Goal: Task Accomplishment & Management: Manage account settings

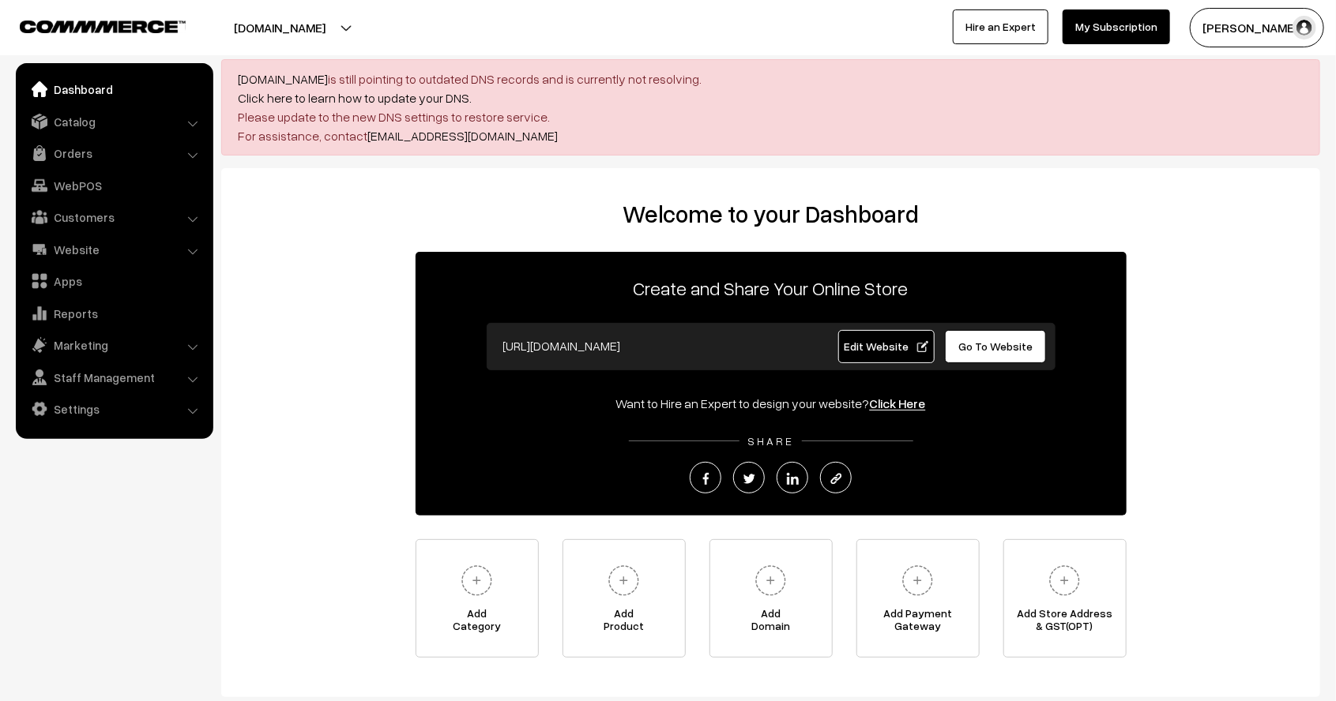
click at [111, 98] on link "Dashboard" at bounding box center [114, 89] width 188 height 28
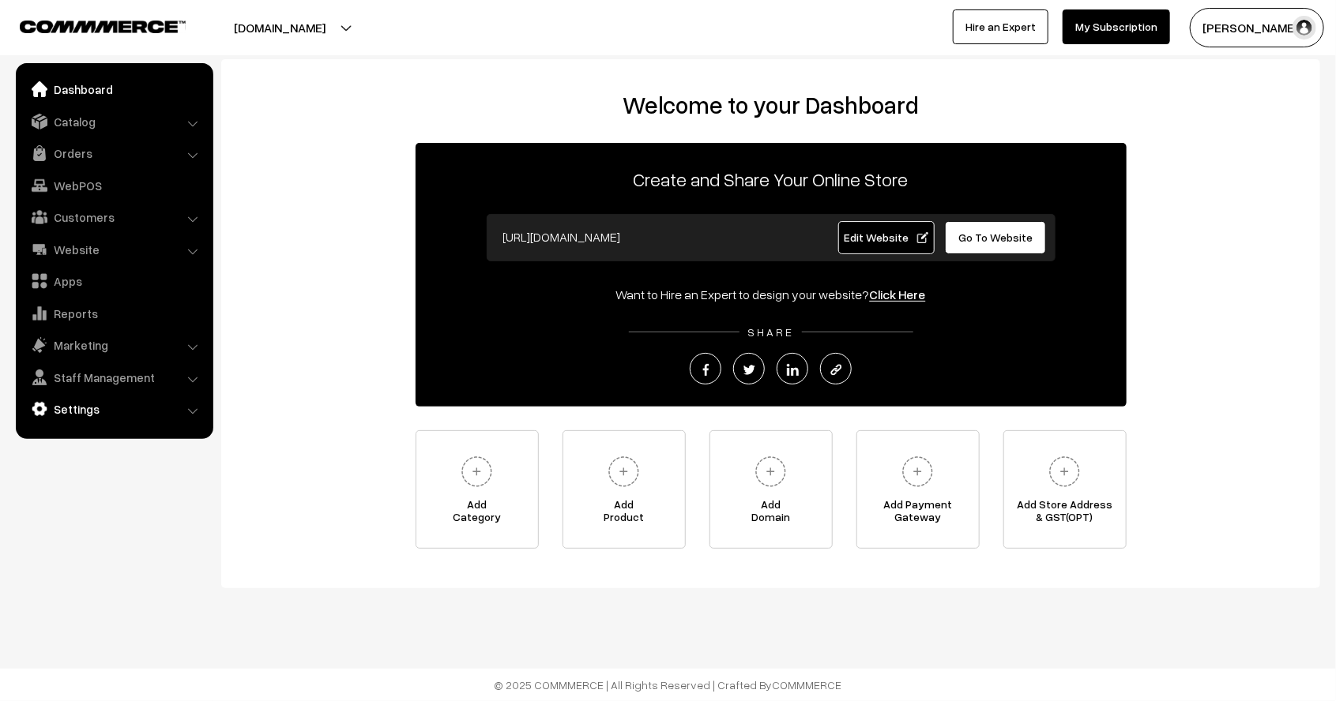
click at [177, 409] on link "Settings" at bounding box center [114, 409] width 188 height 28
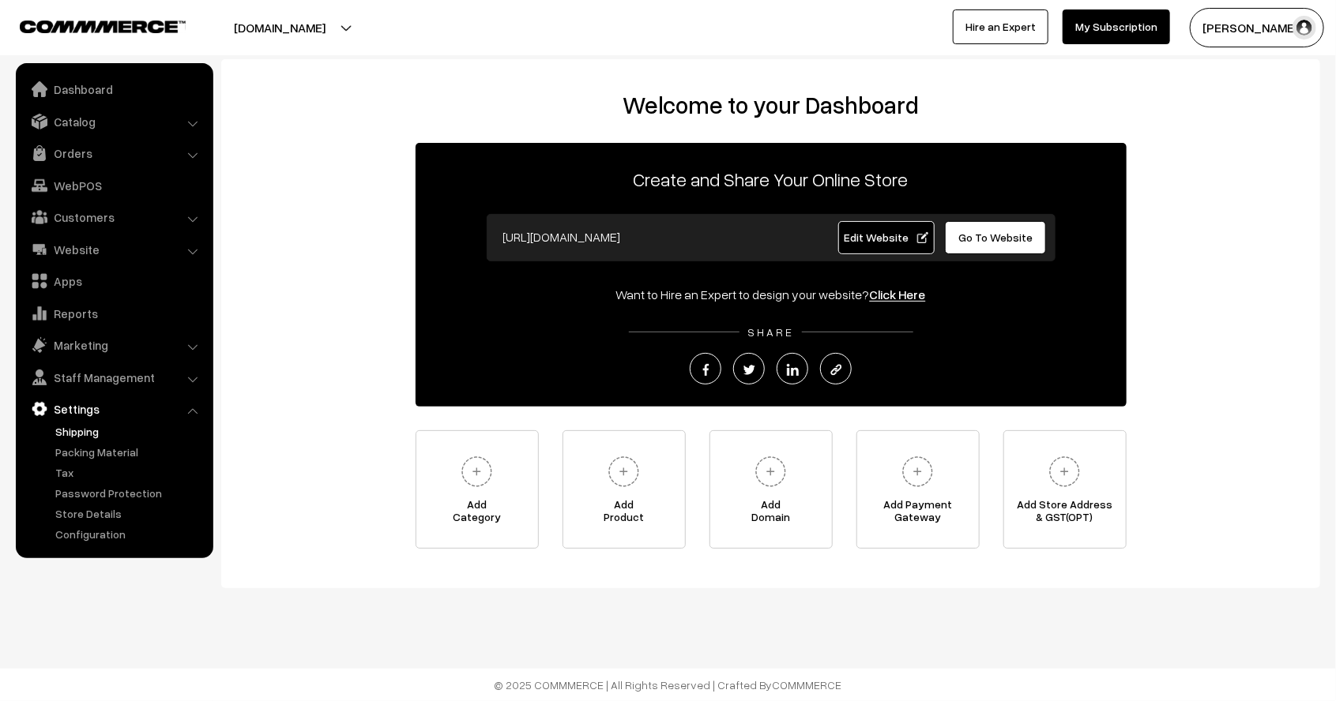
click at [79, 434] on link "Shipping" at bounding box center [129, 431] width 156 height 17
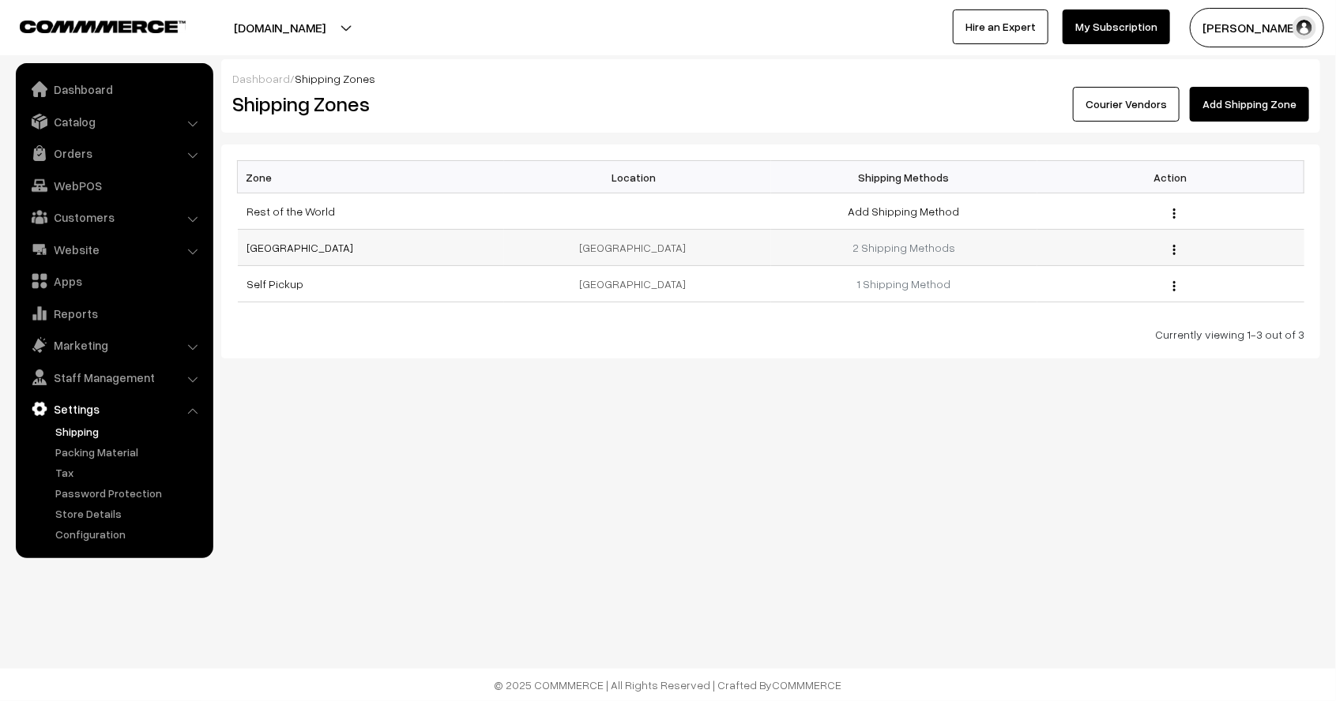
click at [1177, 247] on div "Edit Delete" at bounding box center [1170, 247] width 248 height 17
click at [1175, 247] on img "button" at bounding box center [1174, 250] width 2 height 10
click at [1116, 272] on link "Edit" at bounding box center [1104, 271] width 134 height 35
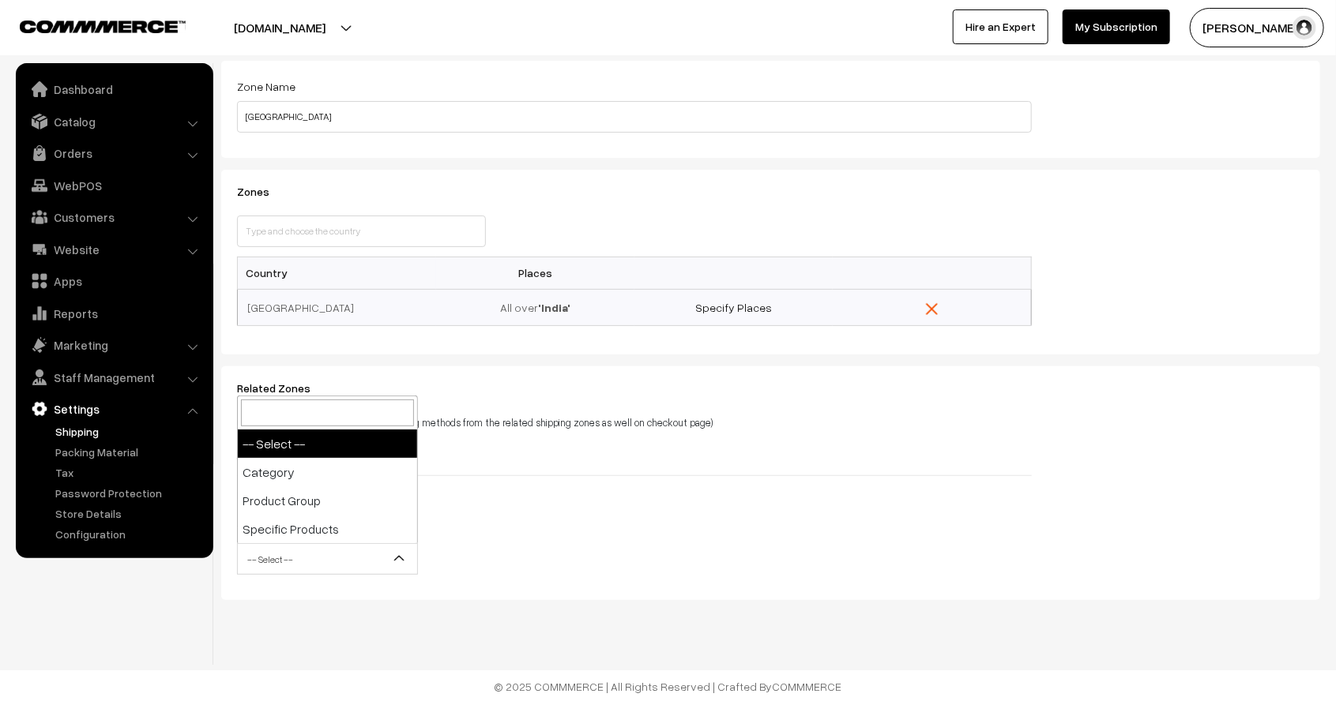
scroll to position [84, 0]
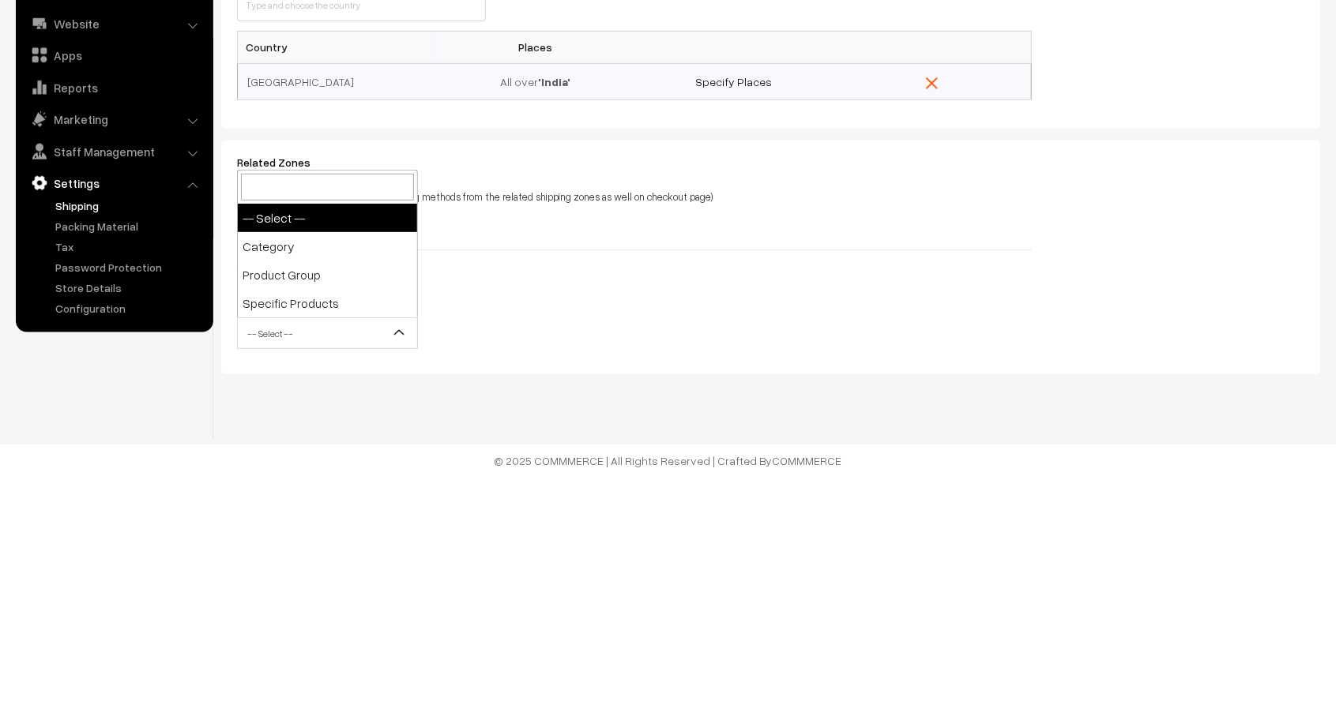
click at [705, 586] on div "Related Zones (customers will be able to see the shipping methods from the rela…" at bounding box center [770, 483] width 1099 height 234
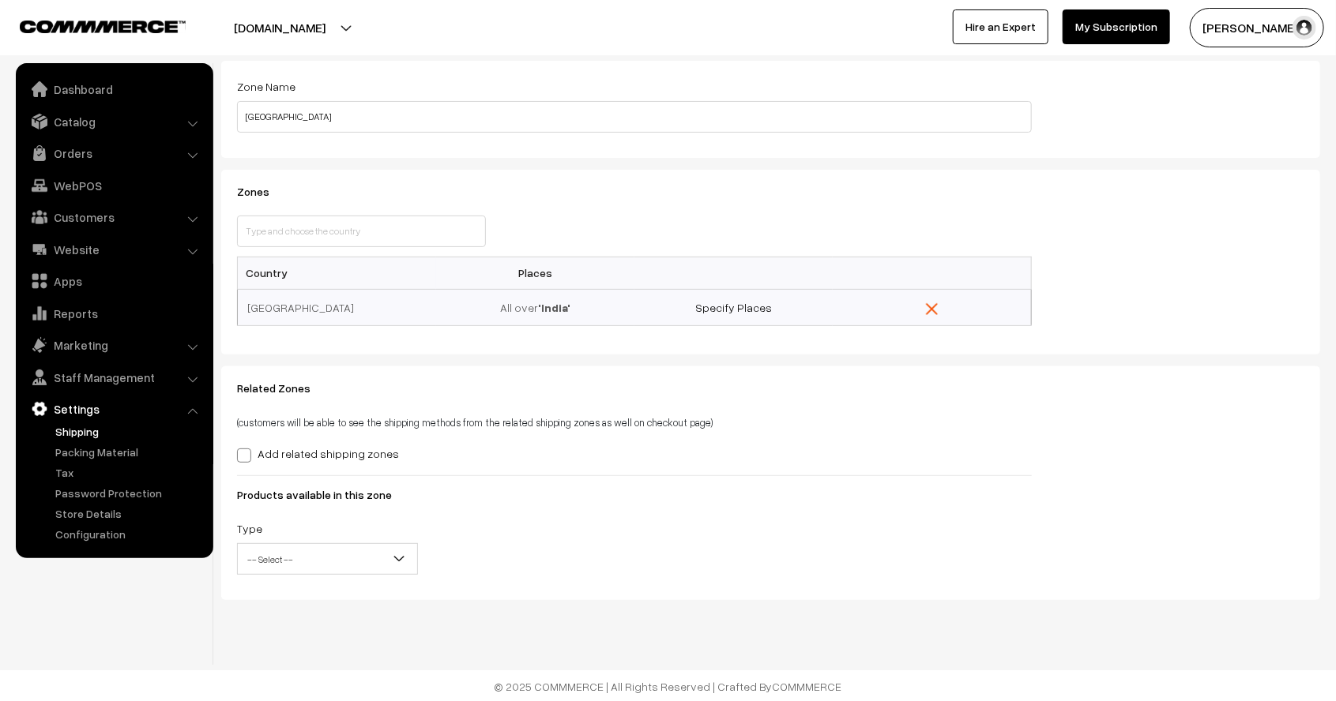
click at [605, 269] on form "Zone Name India Zones This country is already selected Close Country Places Ind…" at bounding box center [770, 330] width 1099 height 539
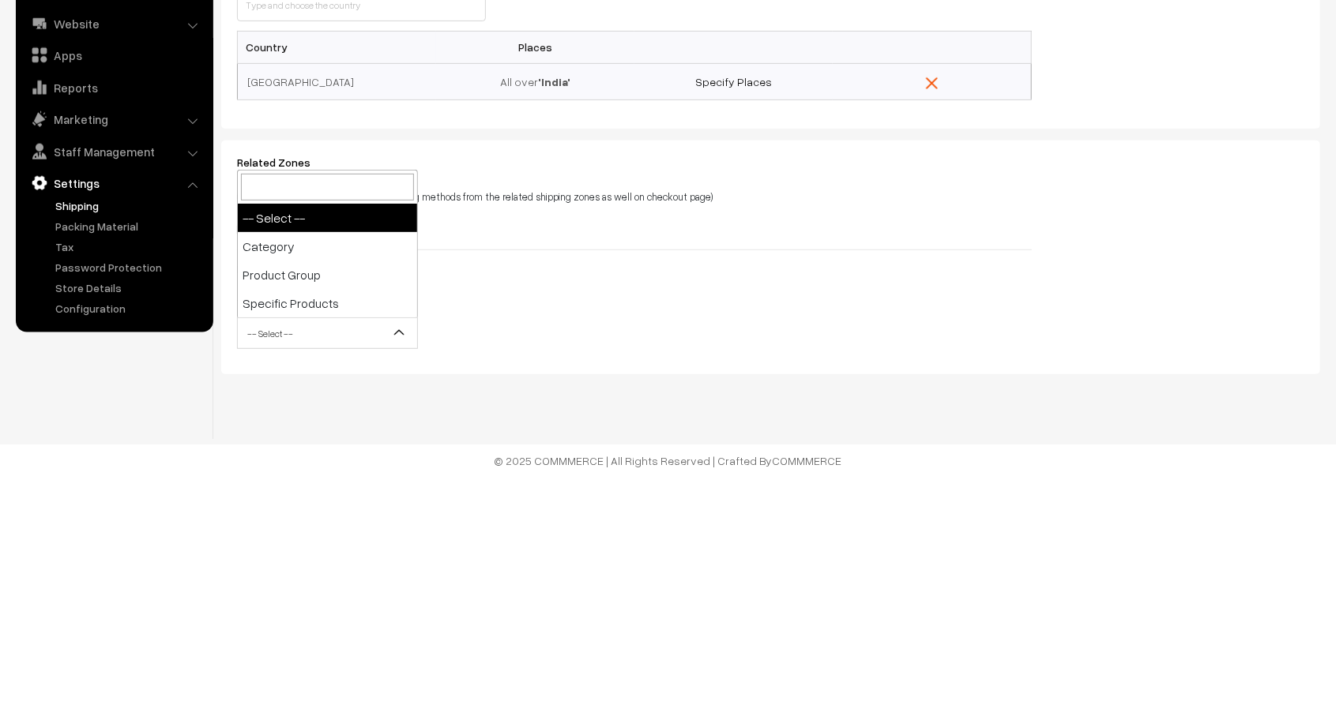
click at [305, 583] on div "Related Zones (customers will be able to see the shipping methods from the rela…" at bounding box center [770, 483] width 1099 height 234
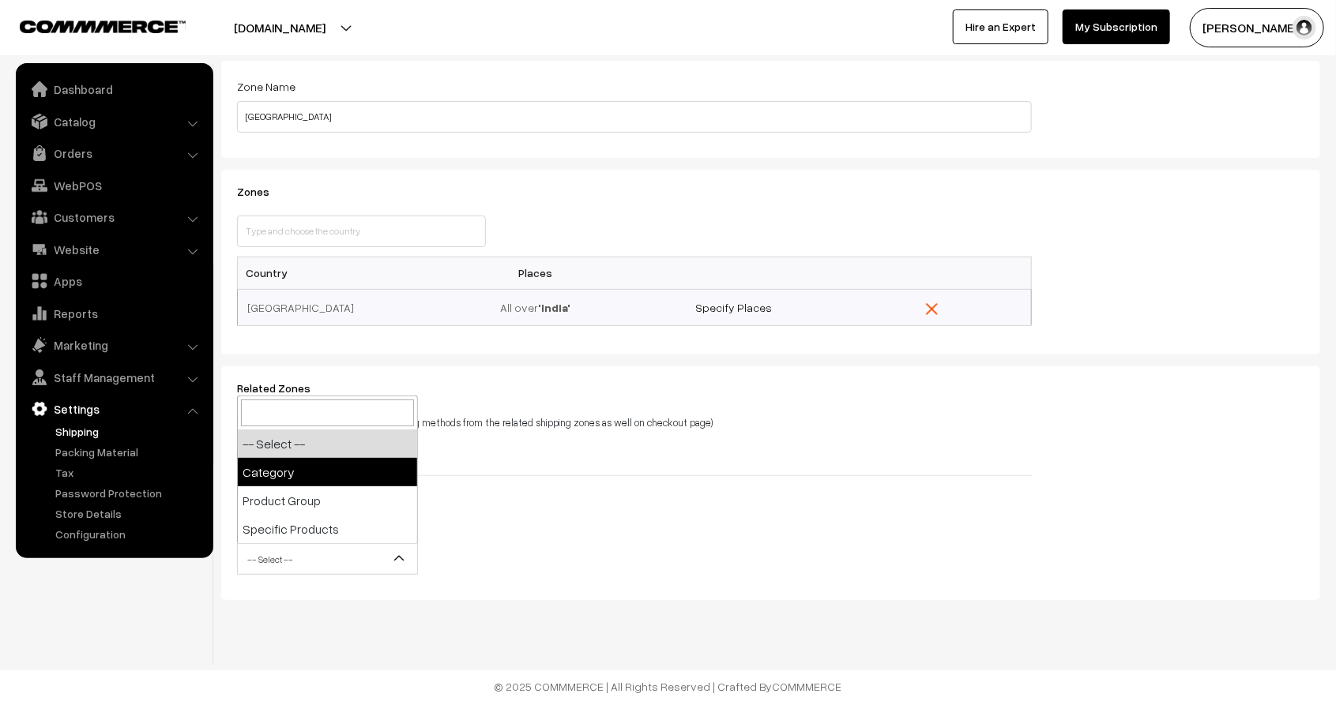
click at [359, 248] on body "Thank you for showing interest. Our team will call you shortly. Close shopsrisa…" at bounding box center [668, 309] width 1336 height 787
select select "category"
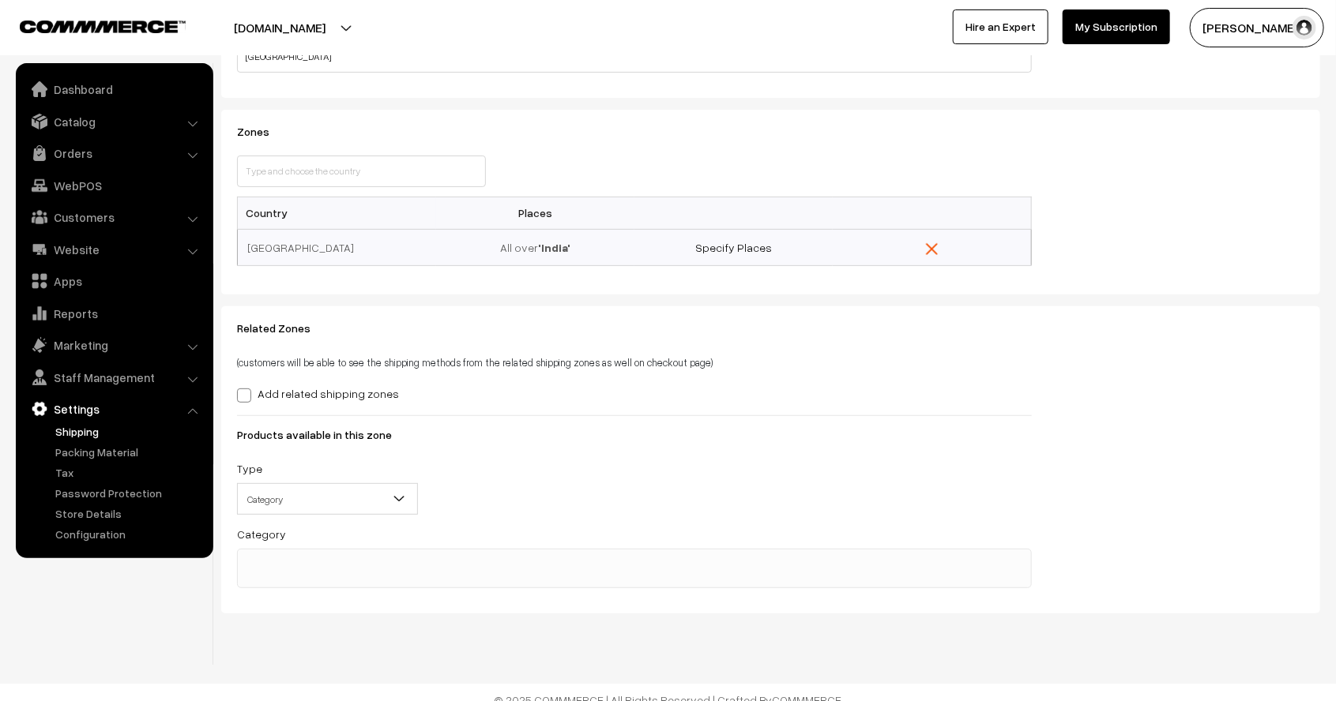
scroll to position [158, 0]
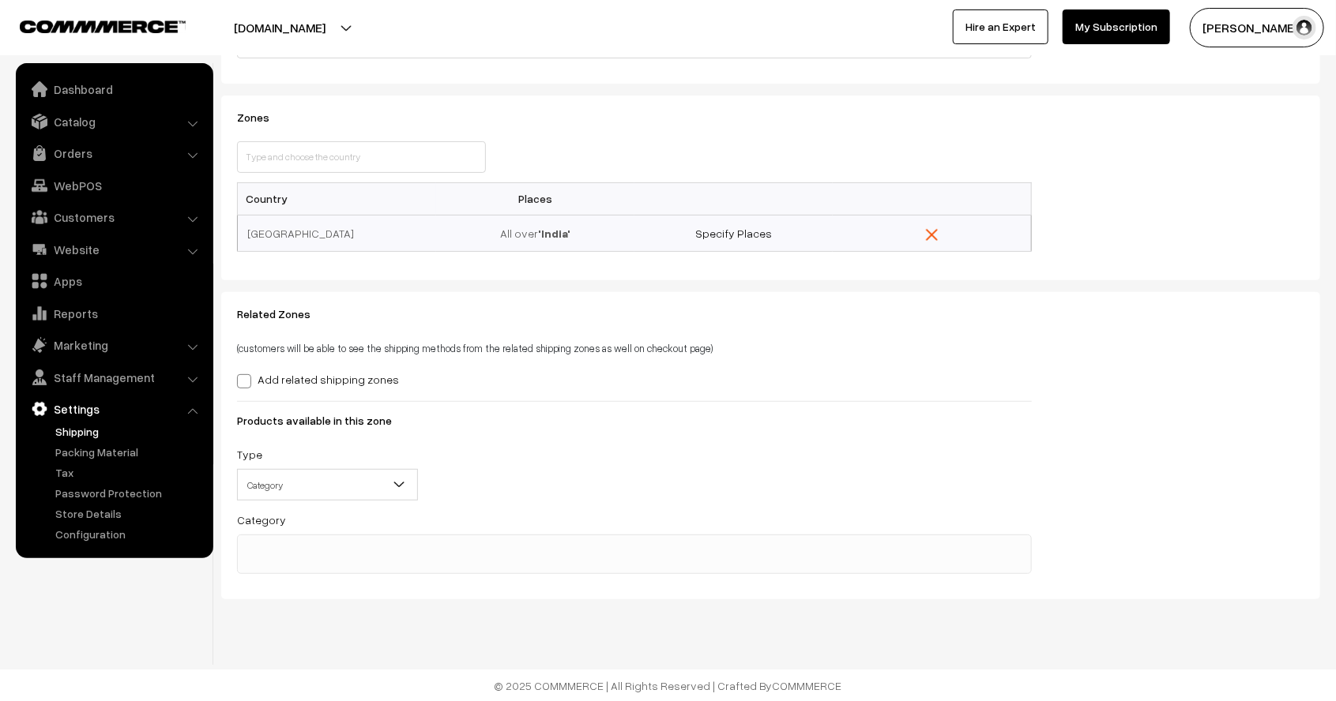
click at [329, 546] on ul at bounding box center [634, 545] width 793 height 20
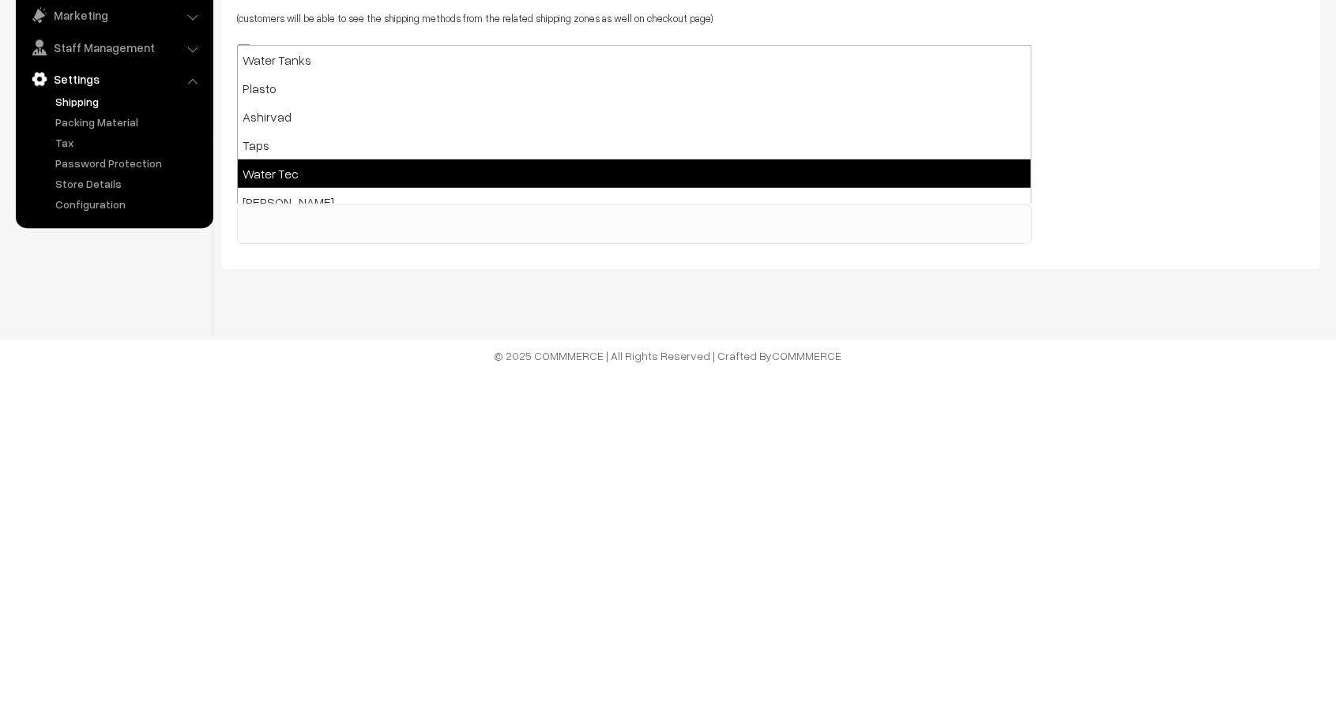
scroll to position [101, 0]
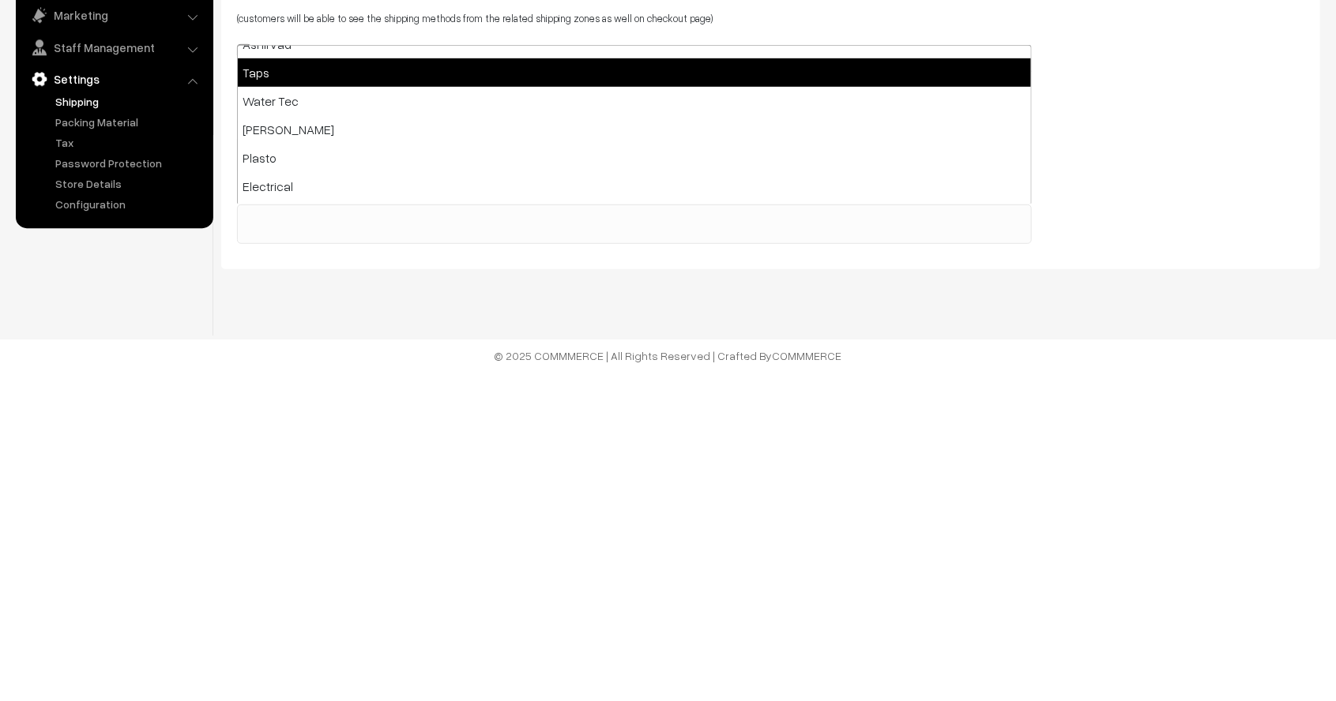
click at [248, 82] on body "Thank you for showing interest. Our team will call you shortly. Close shopsrisa…" at bounding box center [668, 272] width 1336 height 860
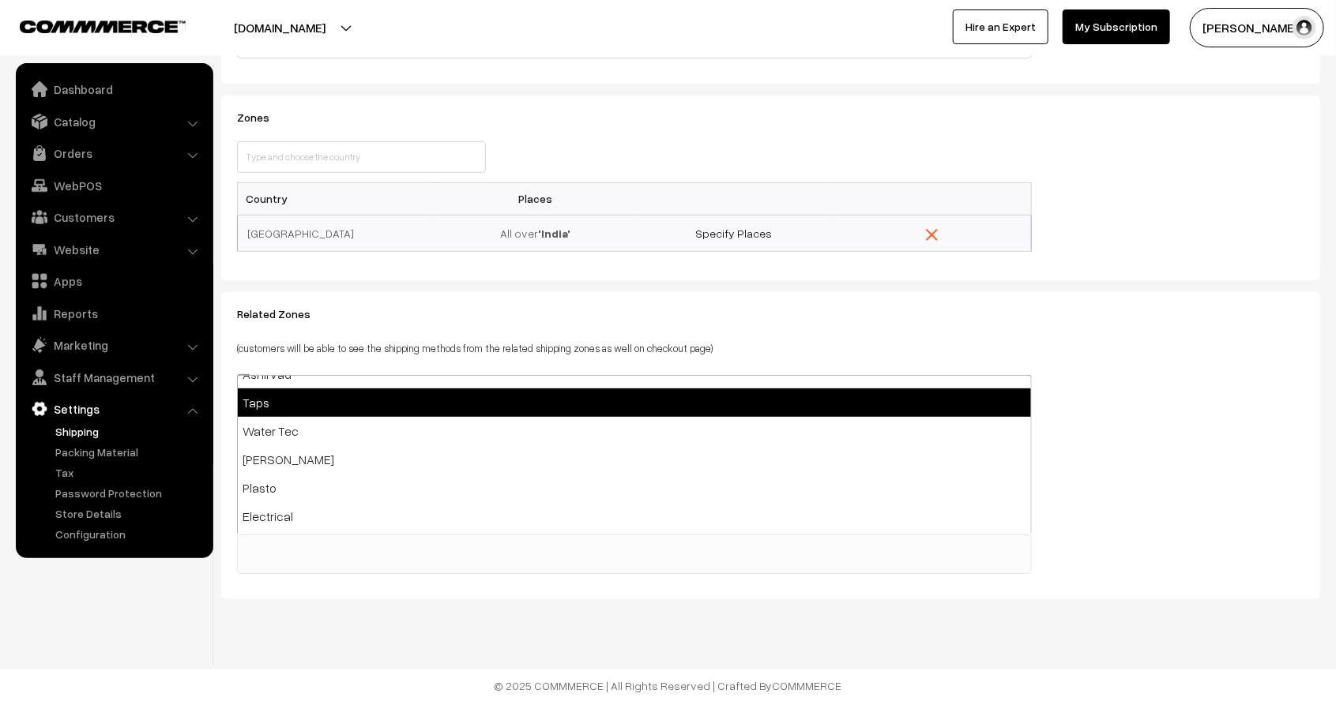
select select "2"
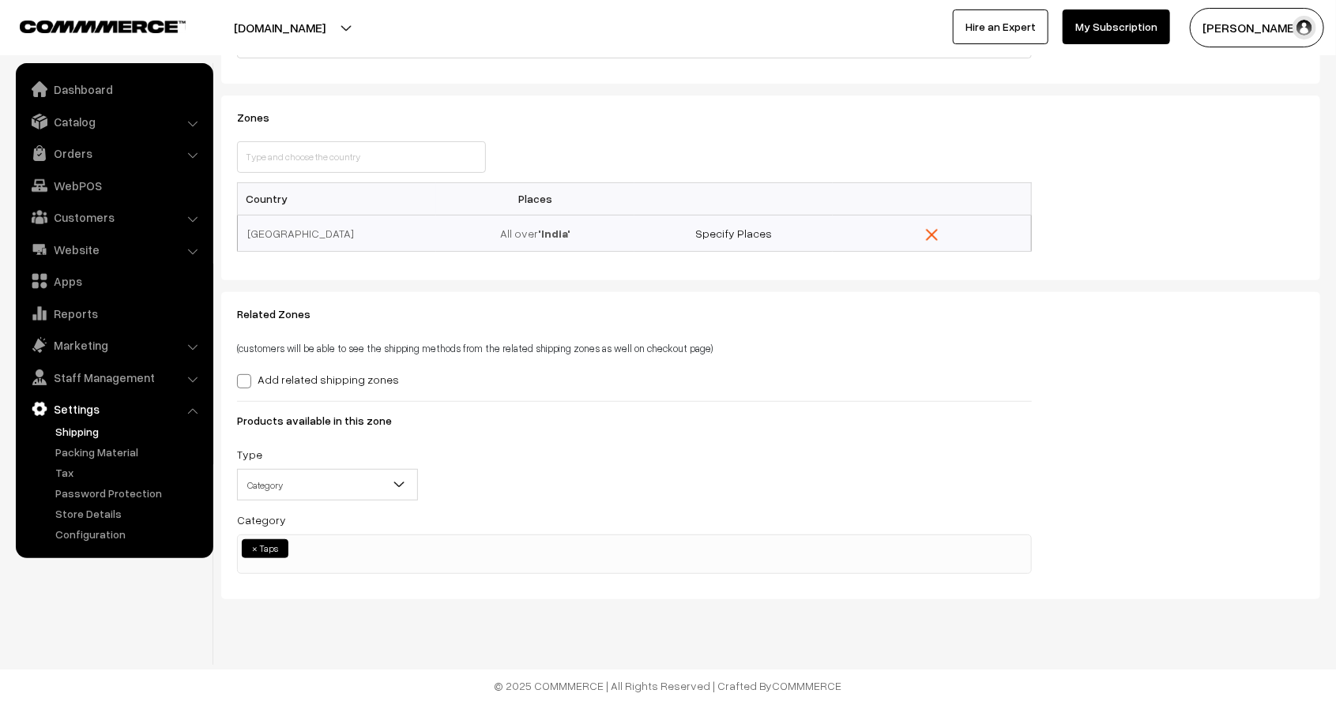
scroll to position [158, 0]
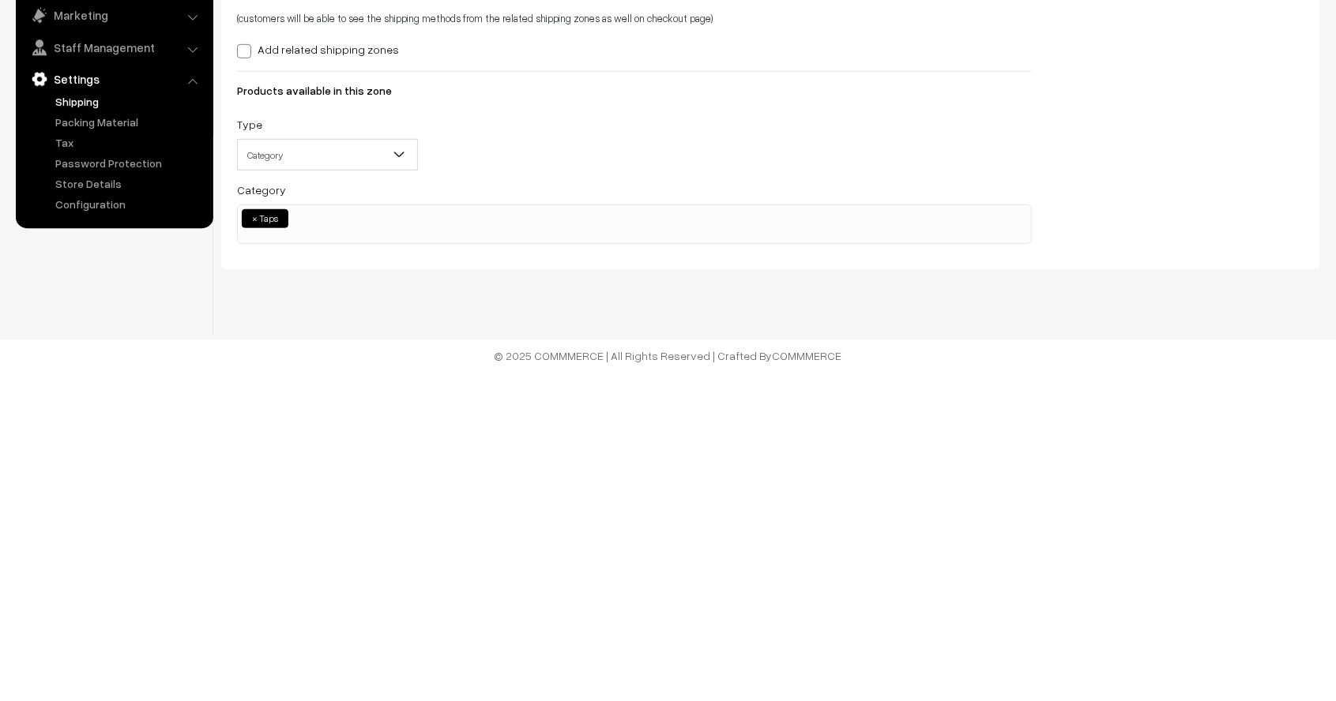
click at [307, 216] on form "Zone Name India Zones This country is already selected Close Country Places Ind…" at bounding box center [770, 293] width 1099 height 613
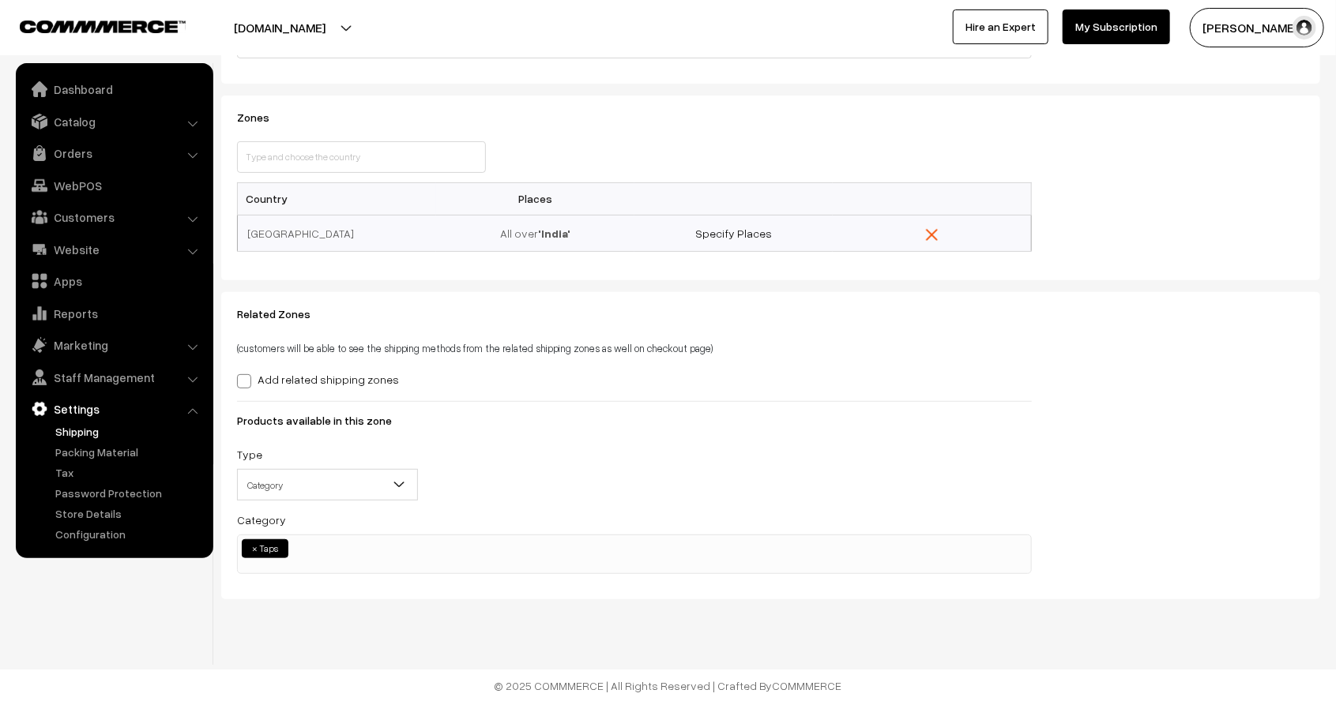
click at [302, 557] on span "× Taps" at bounding box center [634, 554] width 795 height 39
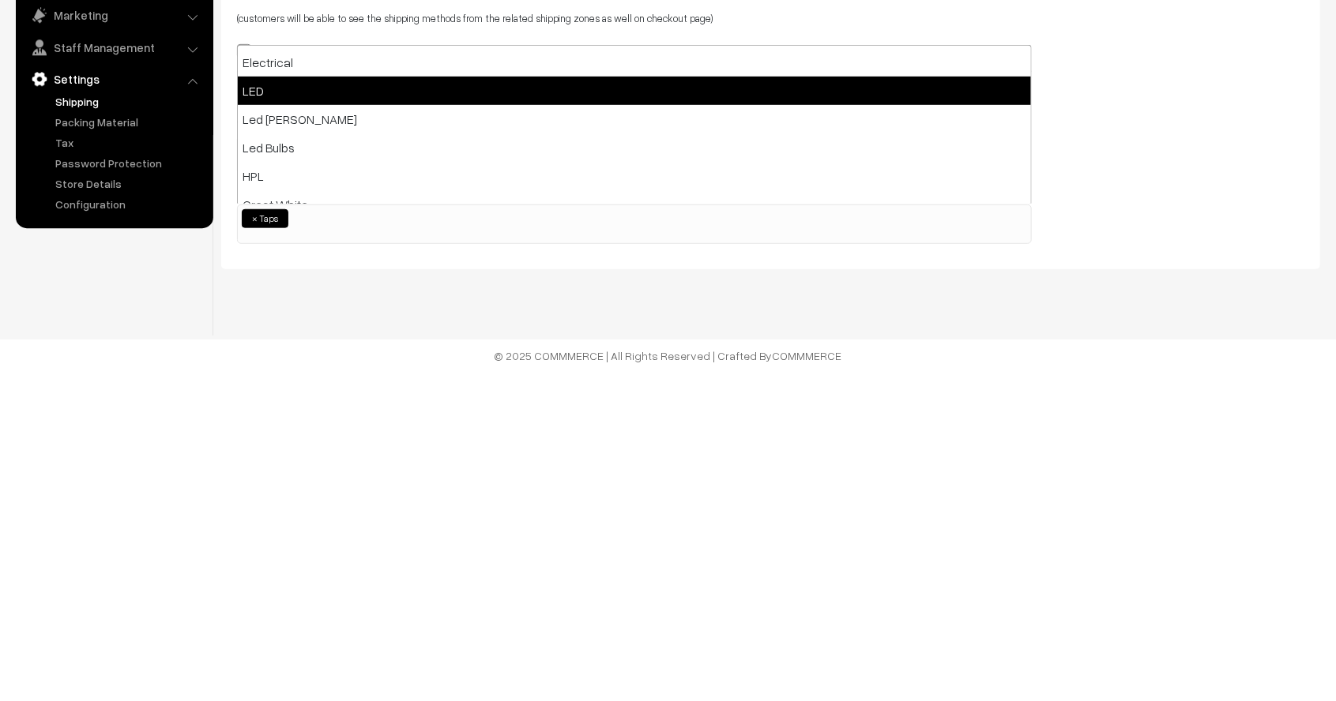
scroll to position [202, 0]
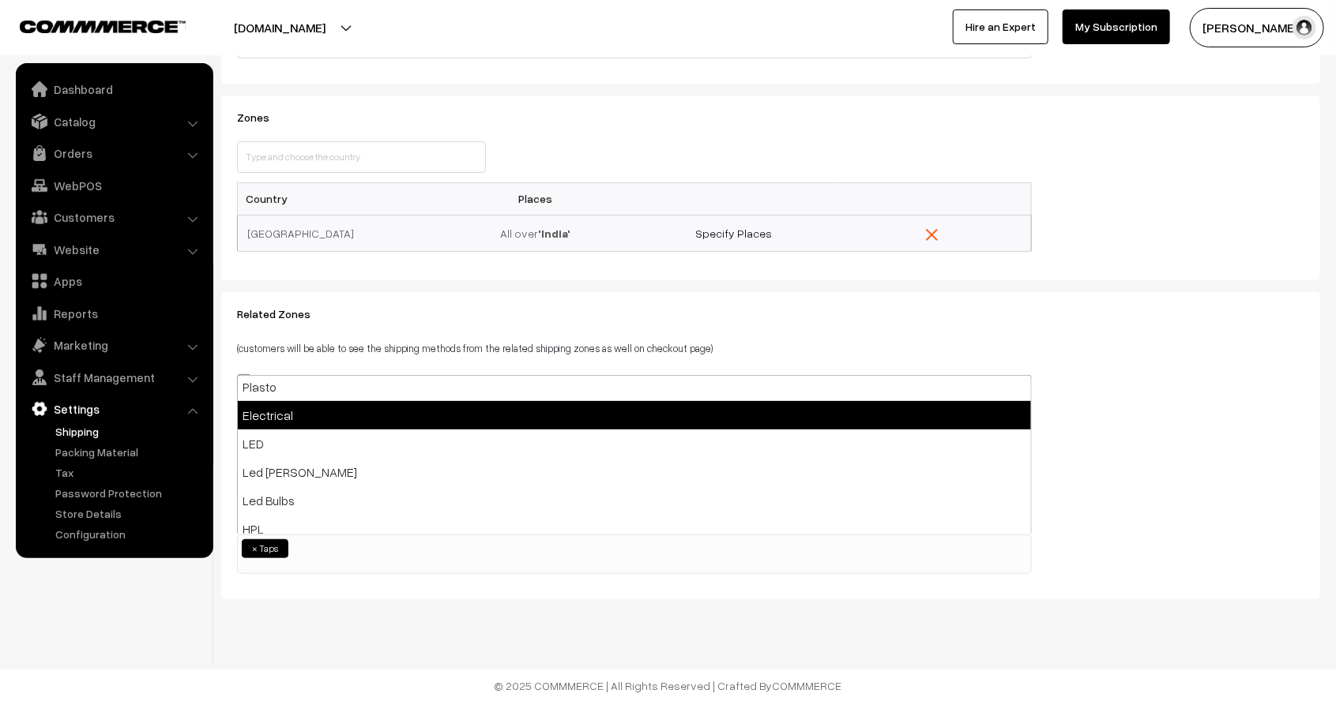
click at [274, 92] on body "Thank you for showing interest. Our team will call you shortly. Close shopsrisa…" at bounding box center [668, 272] width 1336 height 860
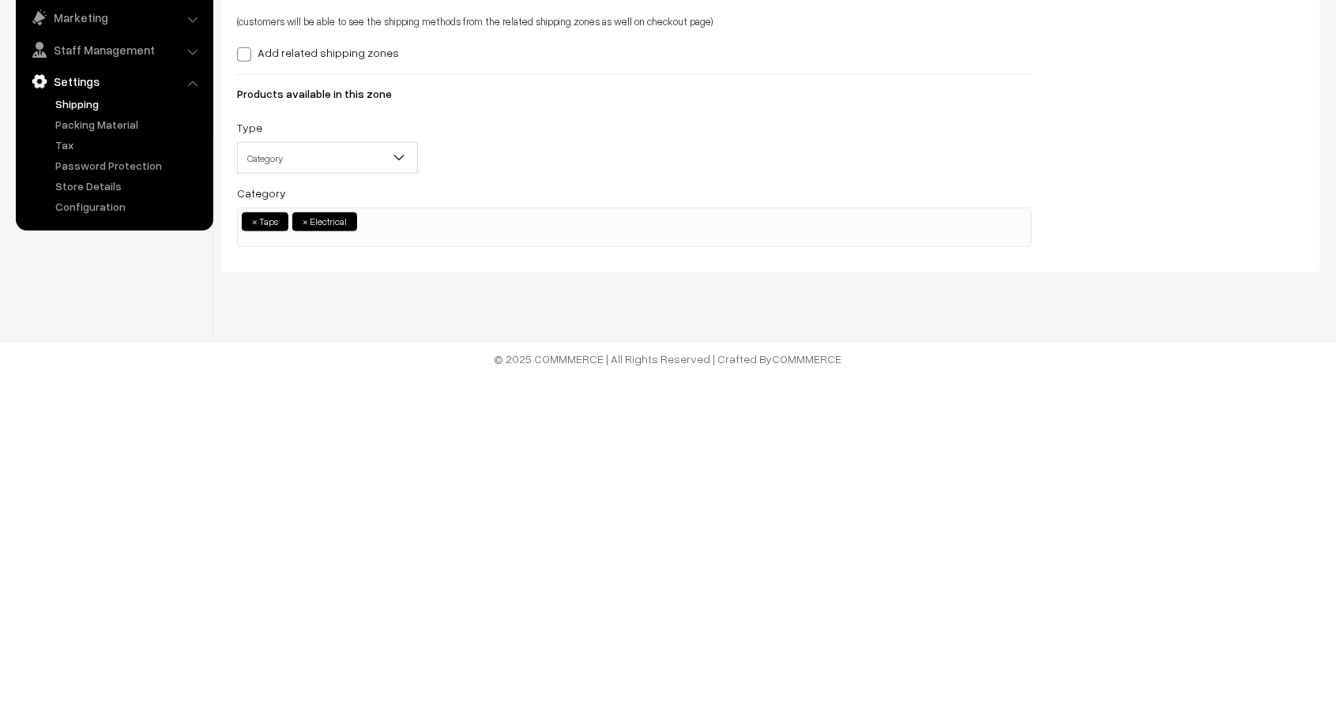
scroll to position [158, 0]
click at [400, 226] on form "Zone Name India Zones This country is already selected Close Country Places Ind…" at bounding box center [770, 293] width 1099 height 613
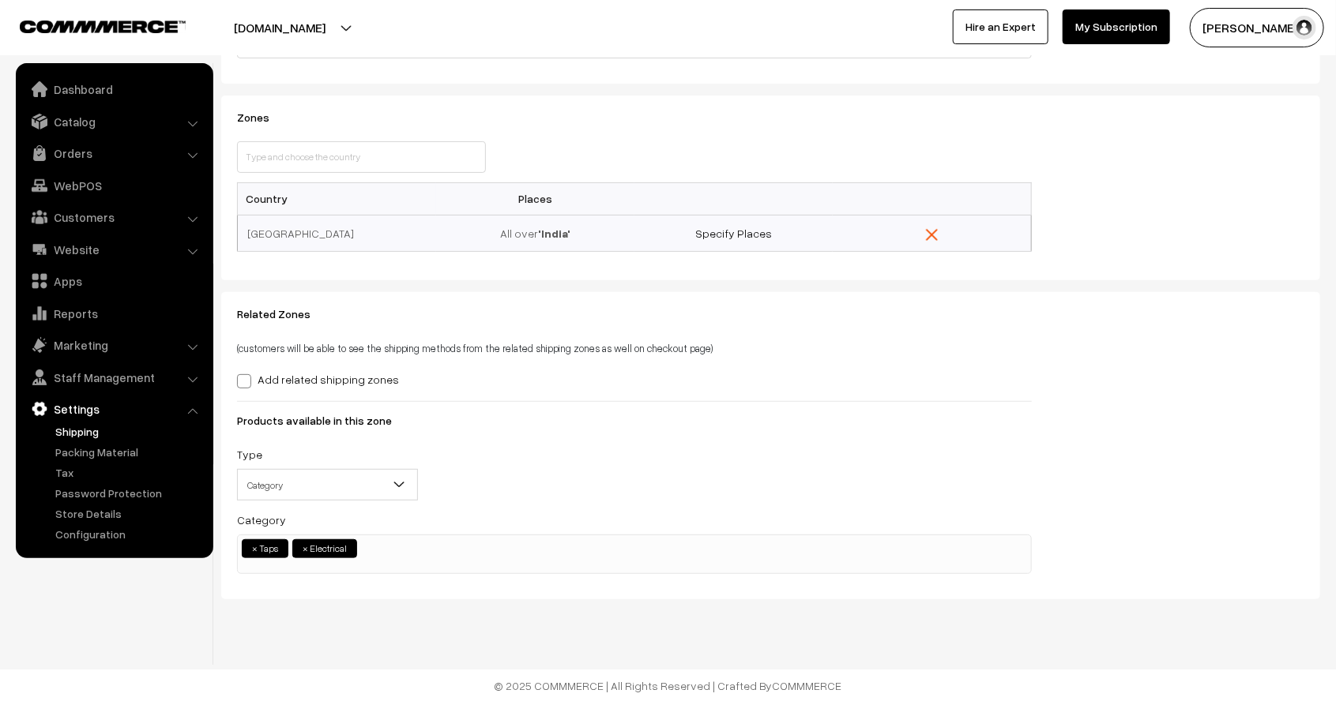
click at [369, 545] on ul "× Taps × Electrical" at bounding box center [634, 546] width 793 height 23
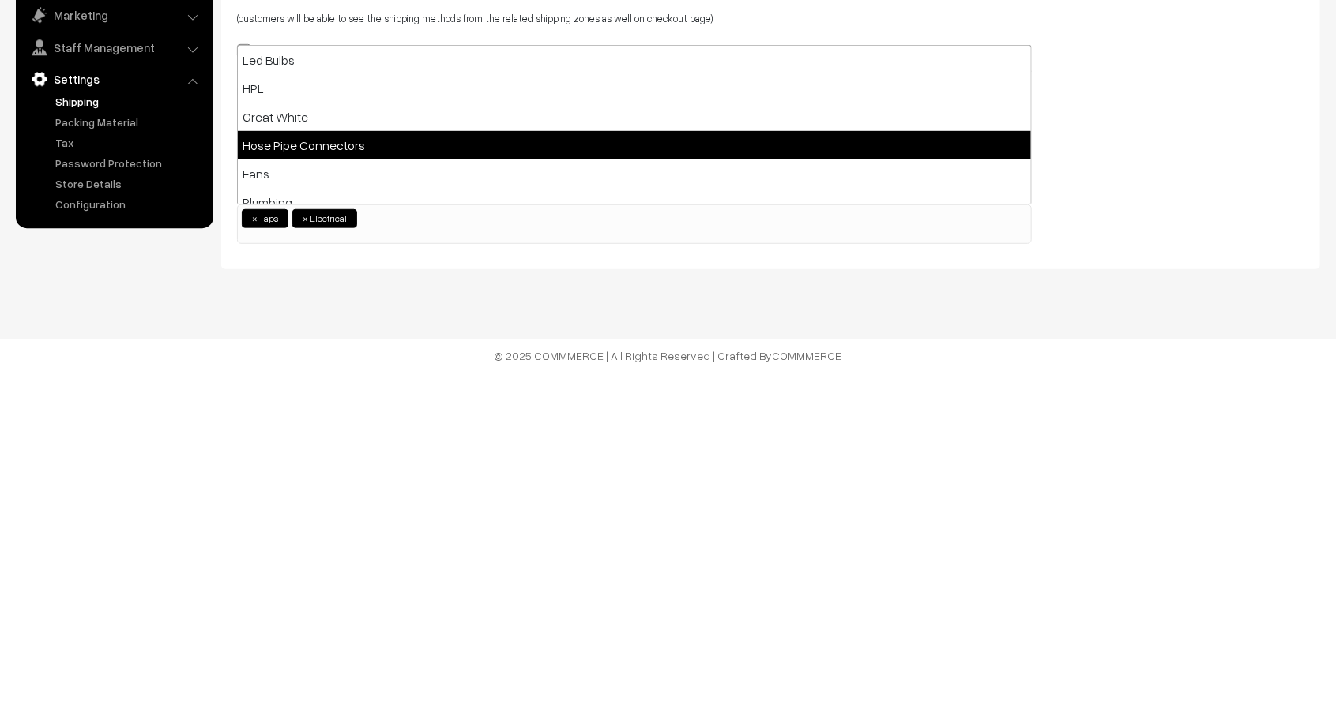
scroll to position [325, 0]
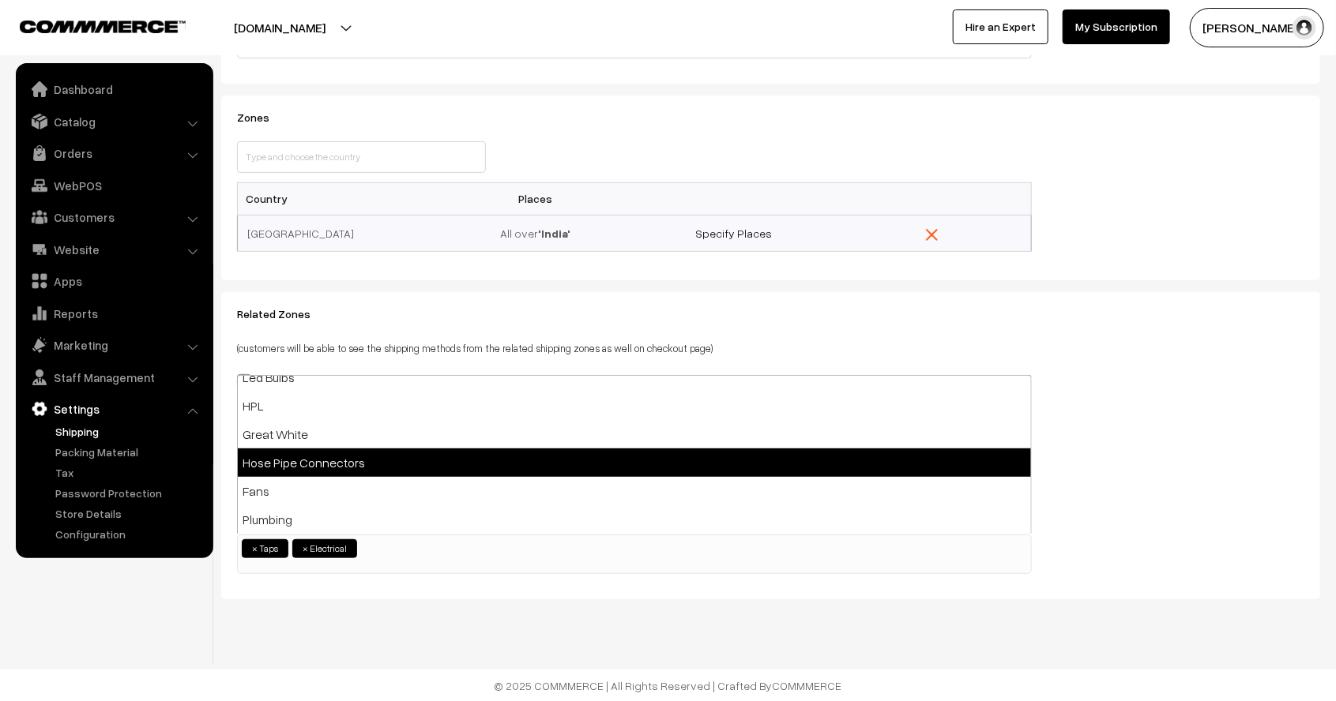
click at [324, 135] on body "Thank you for showing interest. Our team will call you shortly. Close shopsrisa…" at bounding box center [668, 272] width 1336 height 860
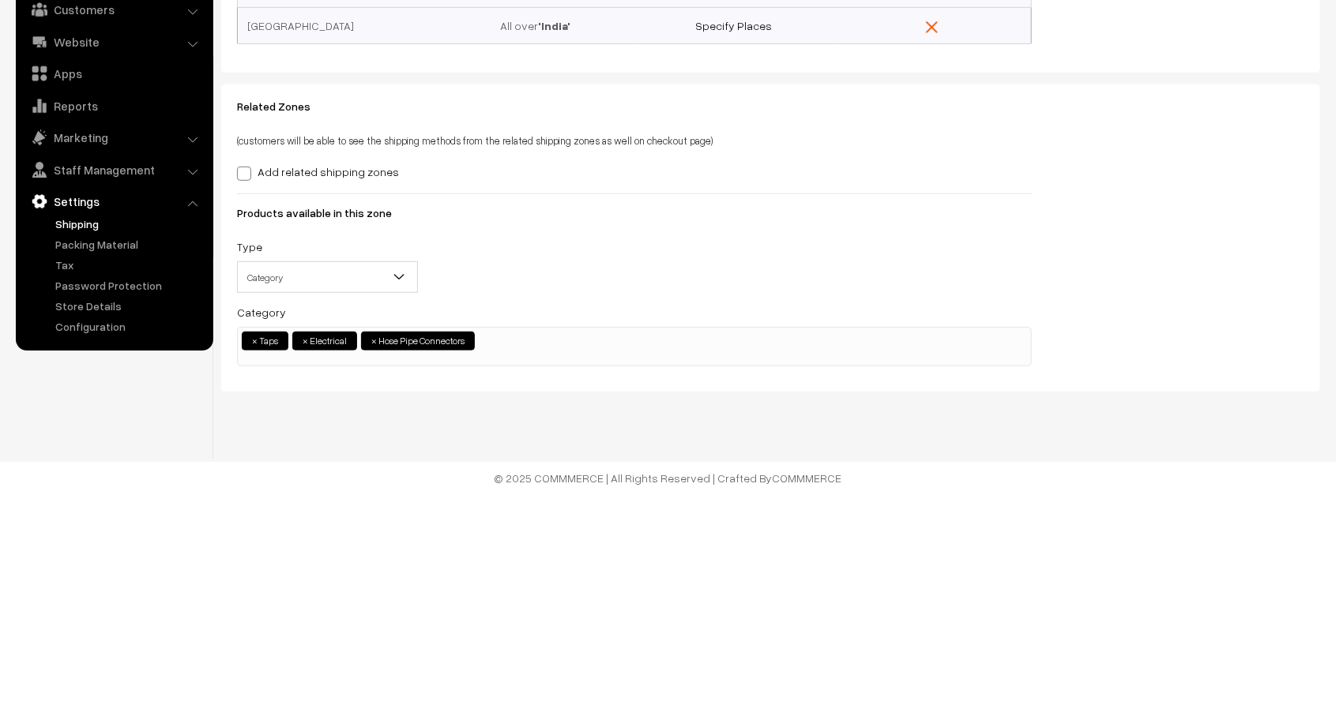
scroll to position [158, 0]
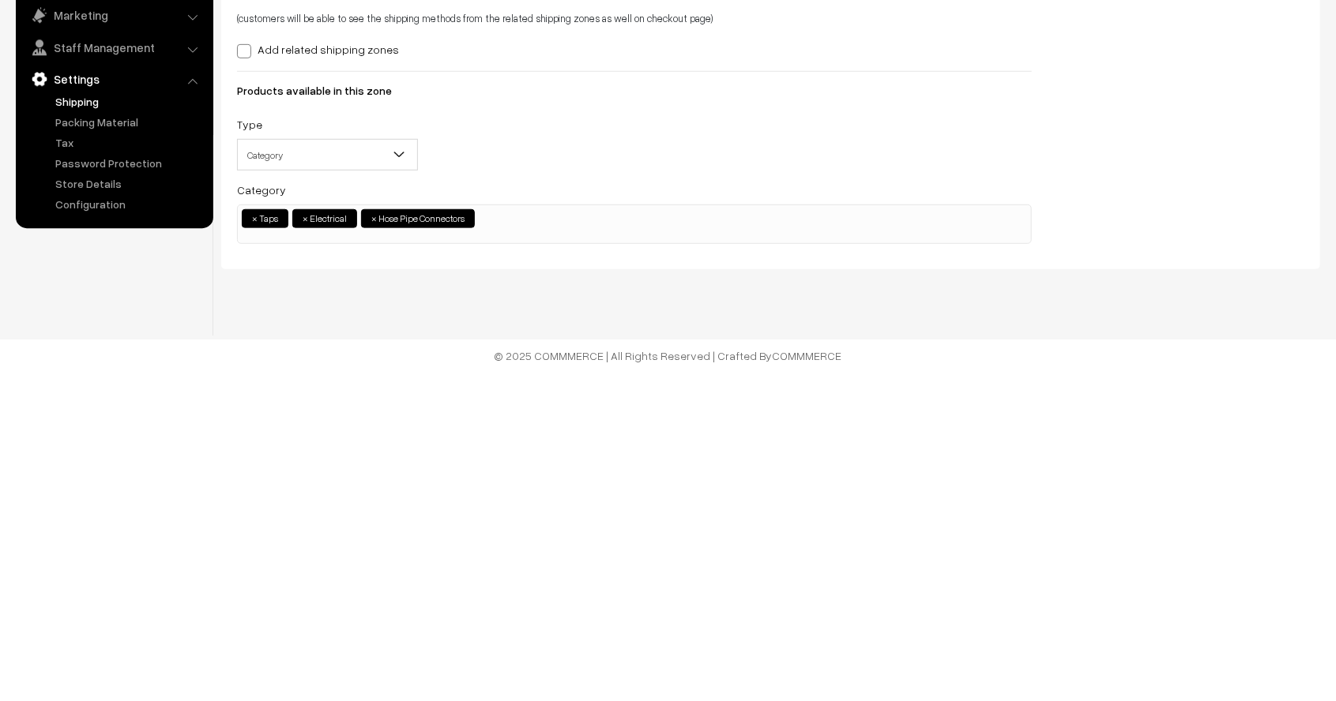
click at [639, 313] on div "Dashboard / shippingZone / Edit Shipping Zone Edit Shipping Zone Cancel Save Pr…" at bounding box center [668, 272] width 1336 height 860
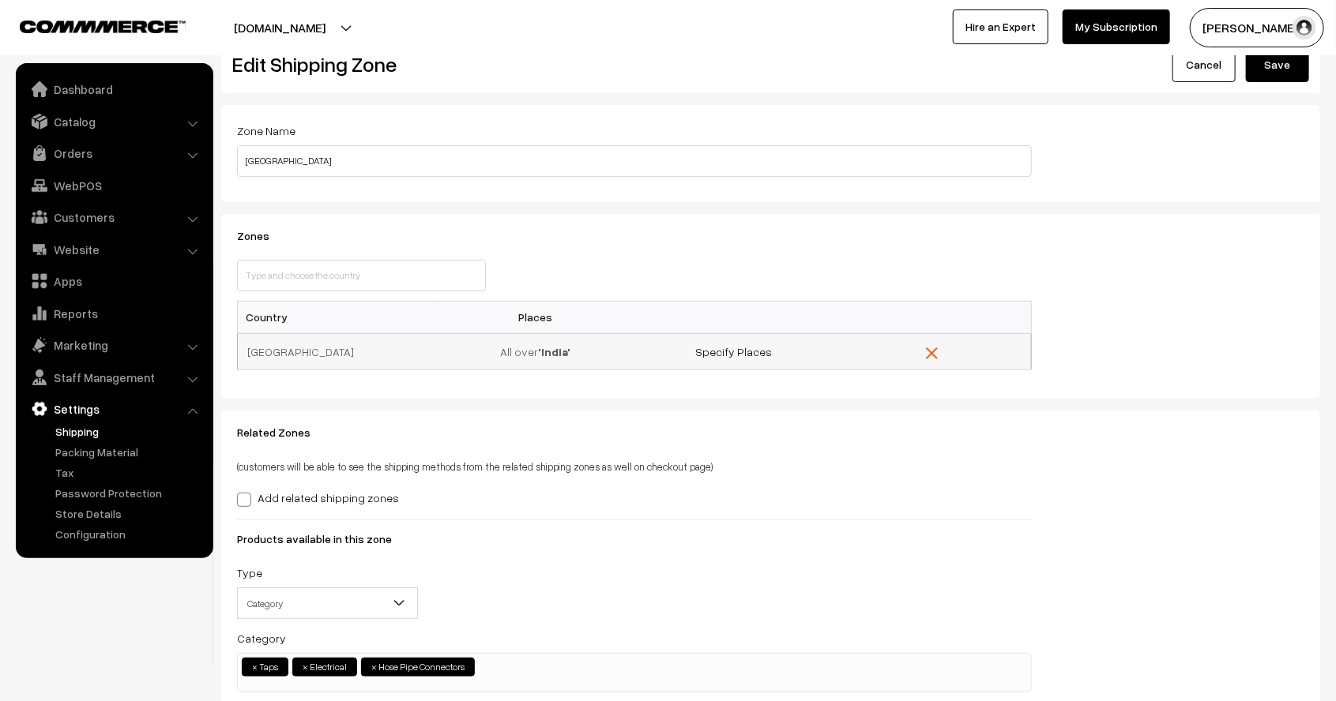
scroll to position [0, 0]
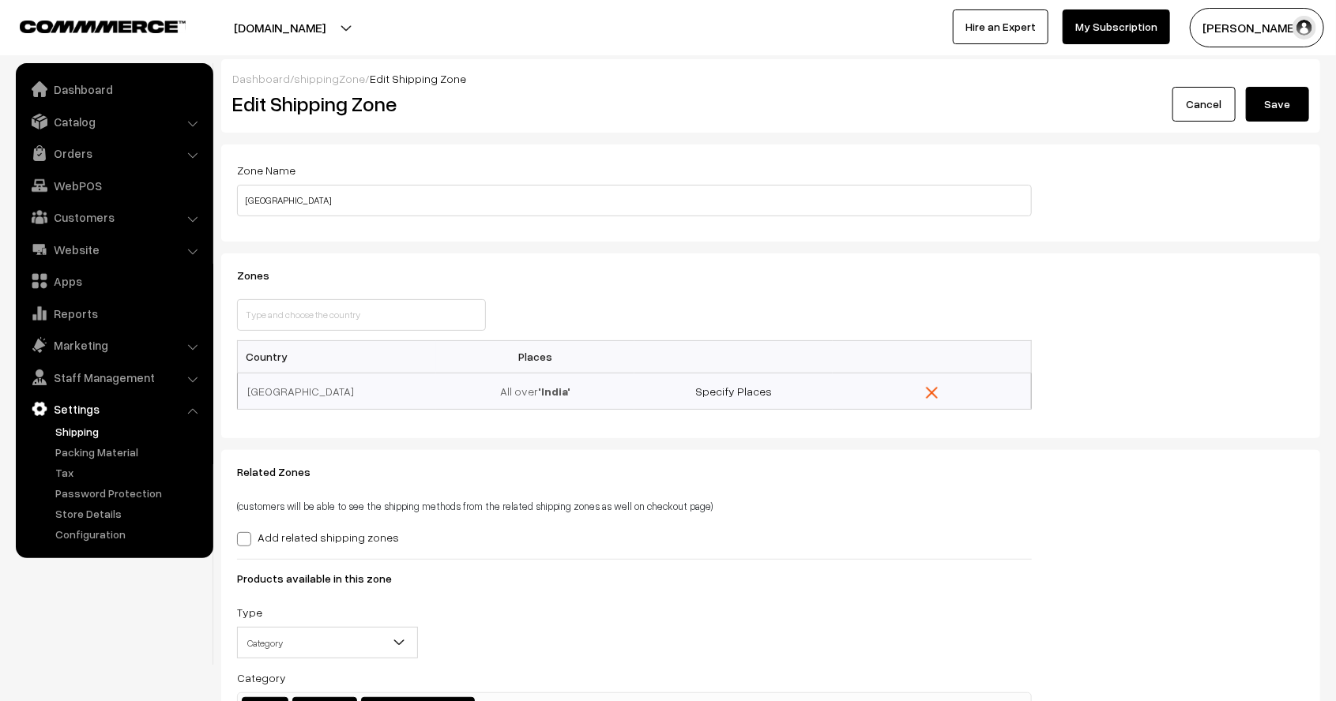
click at [1268, 107] on button "Save" at bounding box center [1277, 104] width 63 height 35
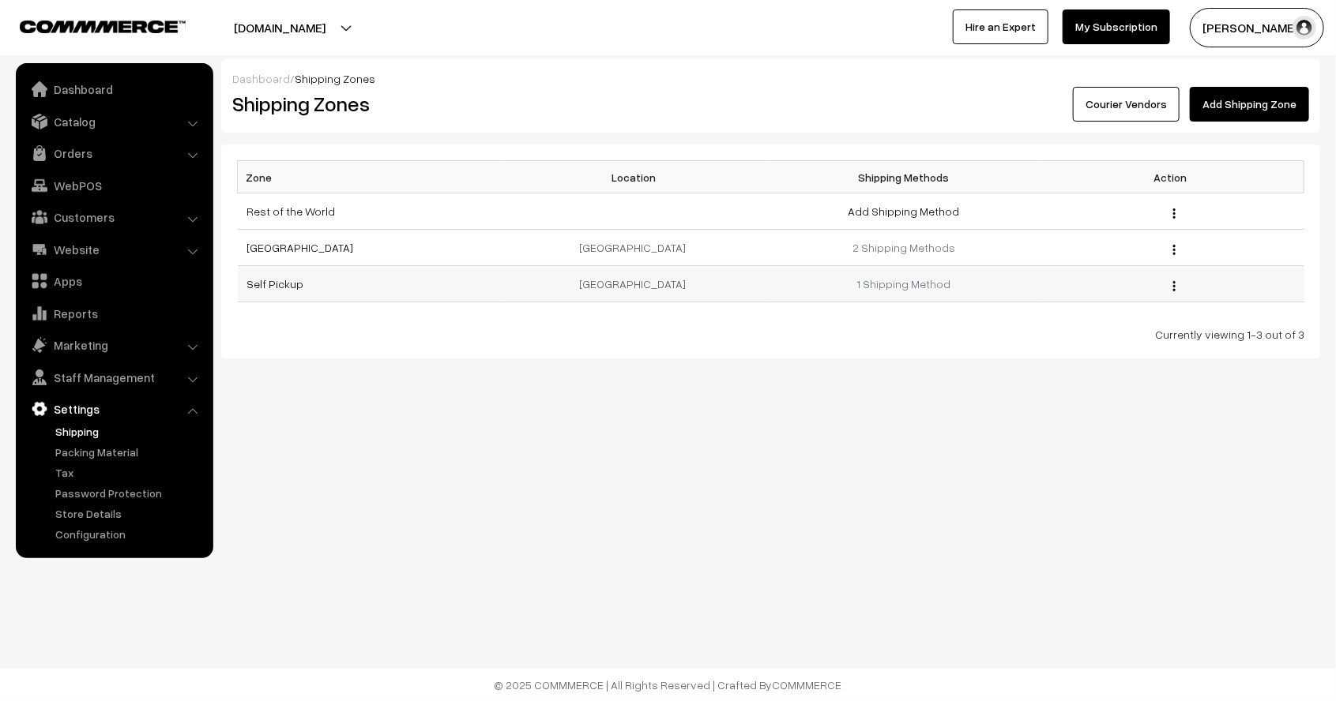
click at [1174, 281] on img "button" at bounding box center [1174, 286] width 2 height 10
click at [1131, 303] on link "Edit" at bounding box center [1104, 308] width 134 height 35
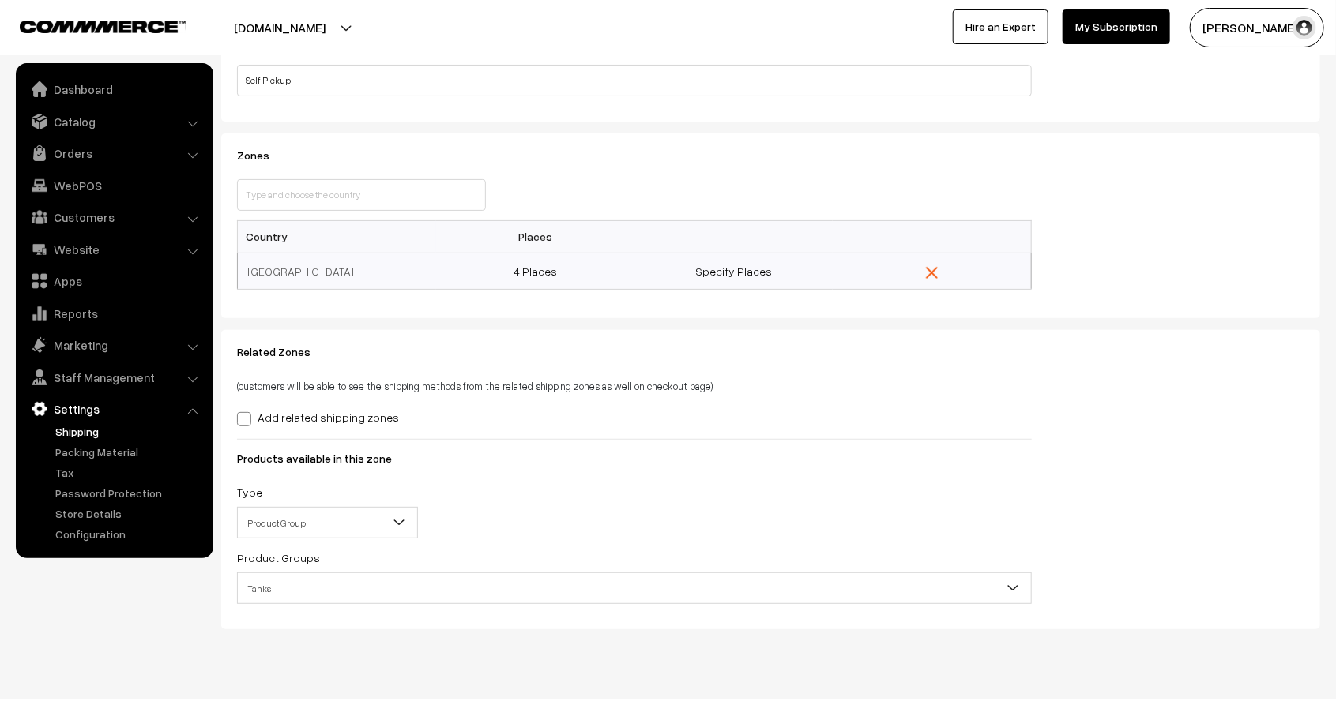
scroll to position [150, 0]
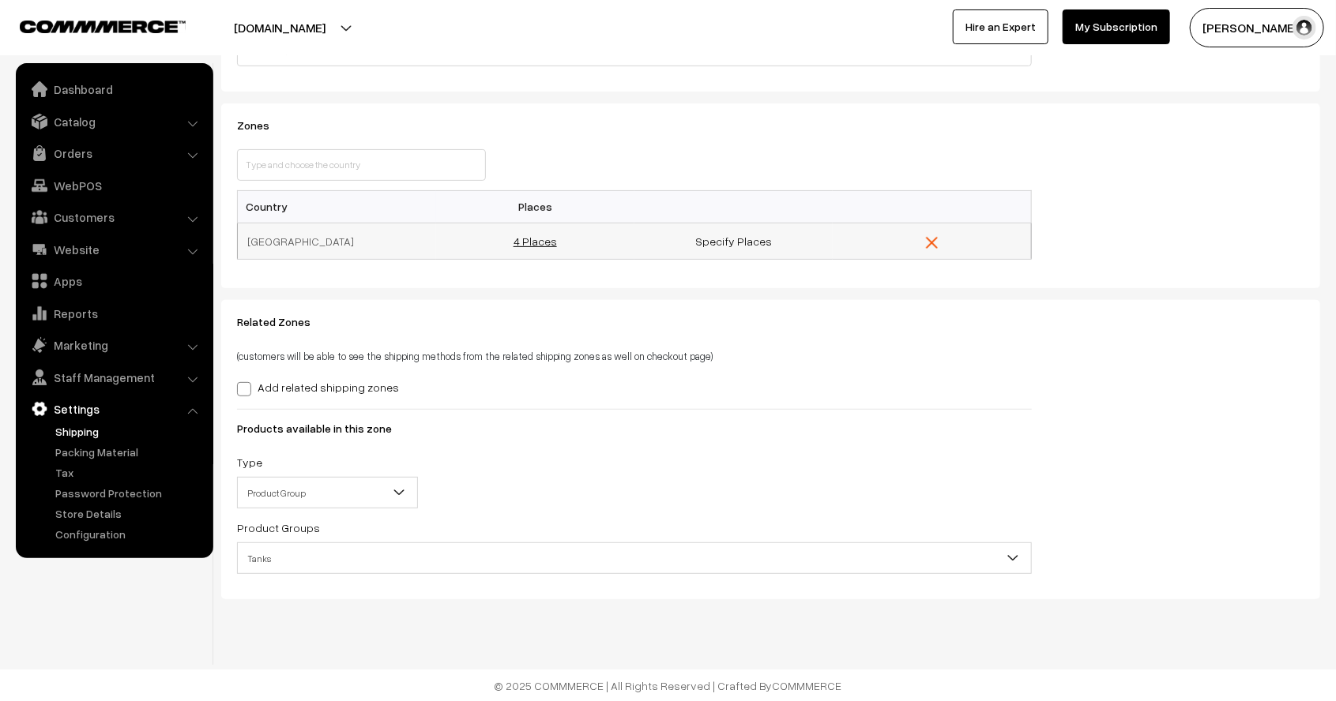
click at [551, 238] on link "4 Places" at bounding box center [534, 241] width 43 height 13
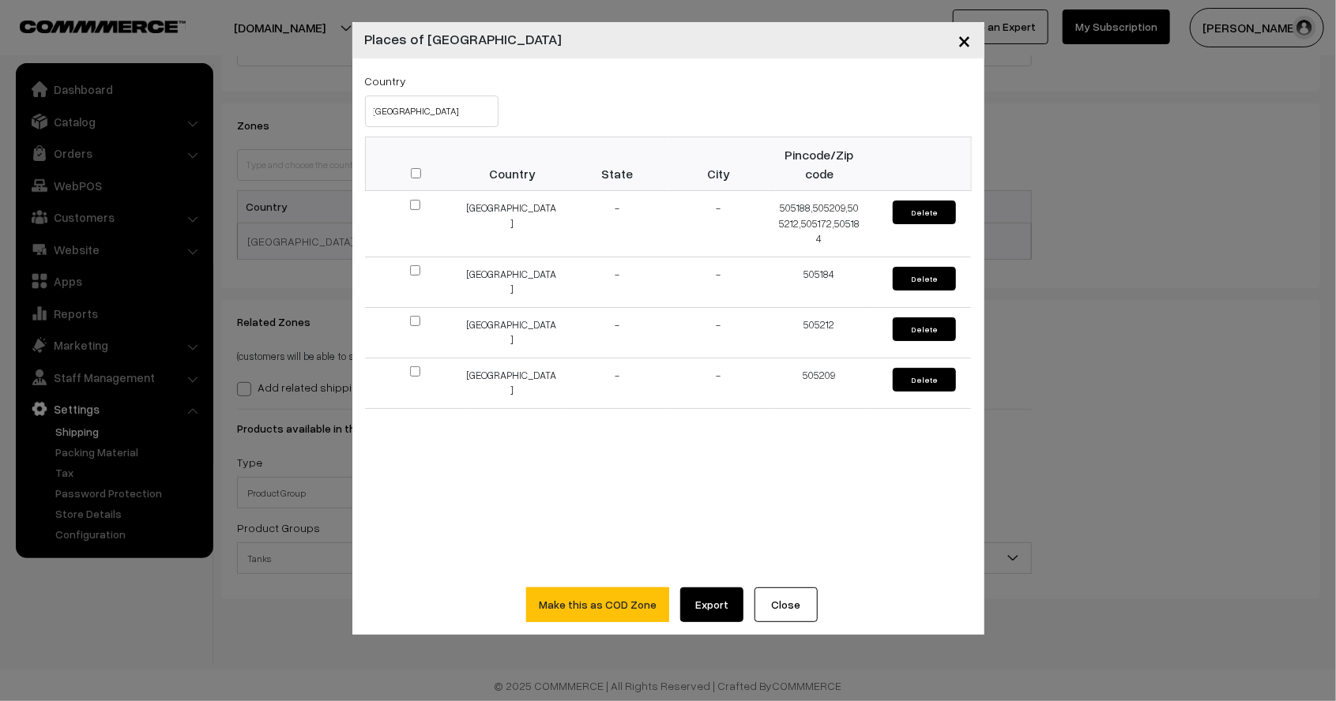
click at [958, 47] on span "×" at bounding box center [964, 39] width 13 height 29
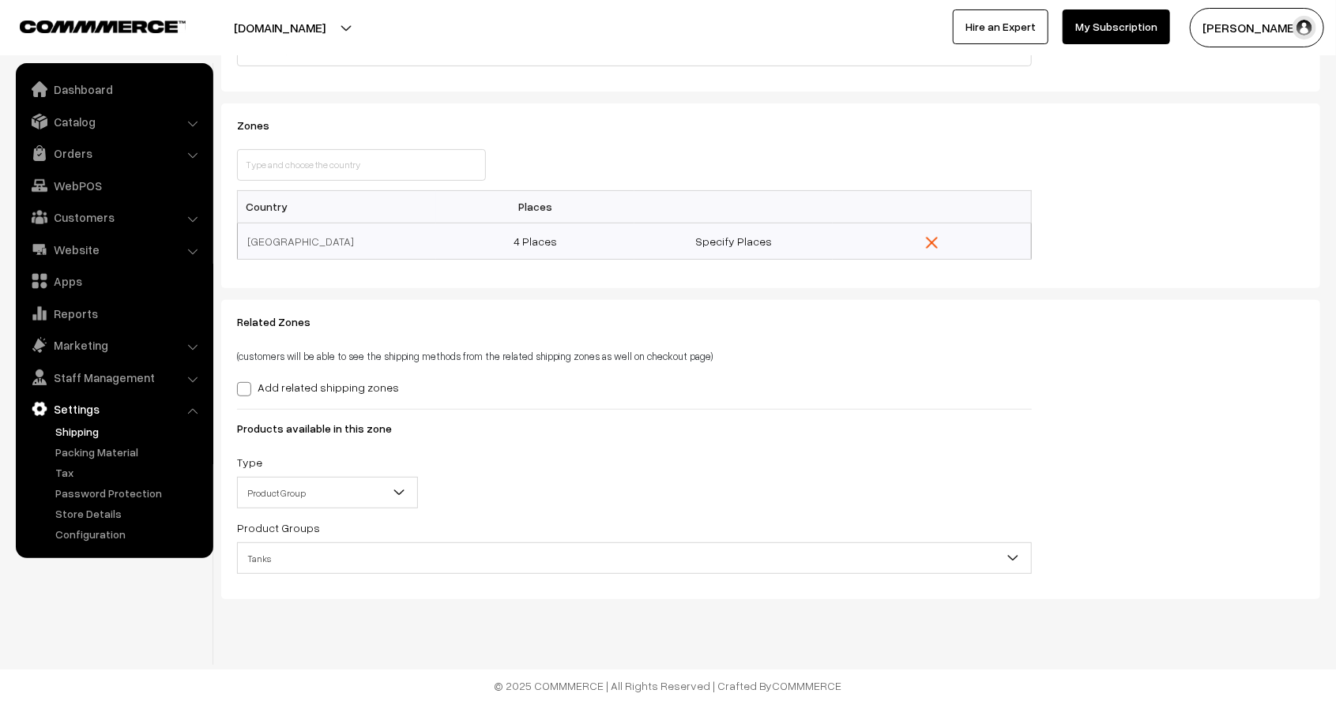
click at [370, 491] on span "Product Group" at bounding box center [327, 493] width 179 height 28
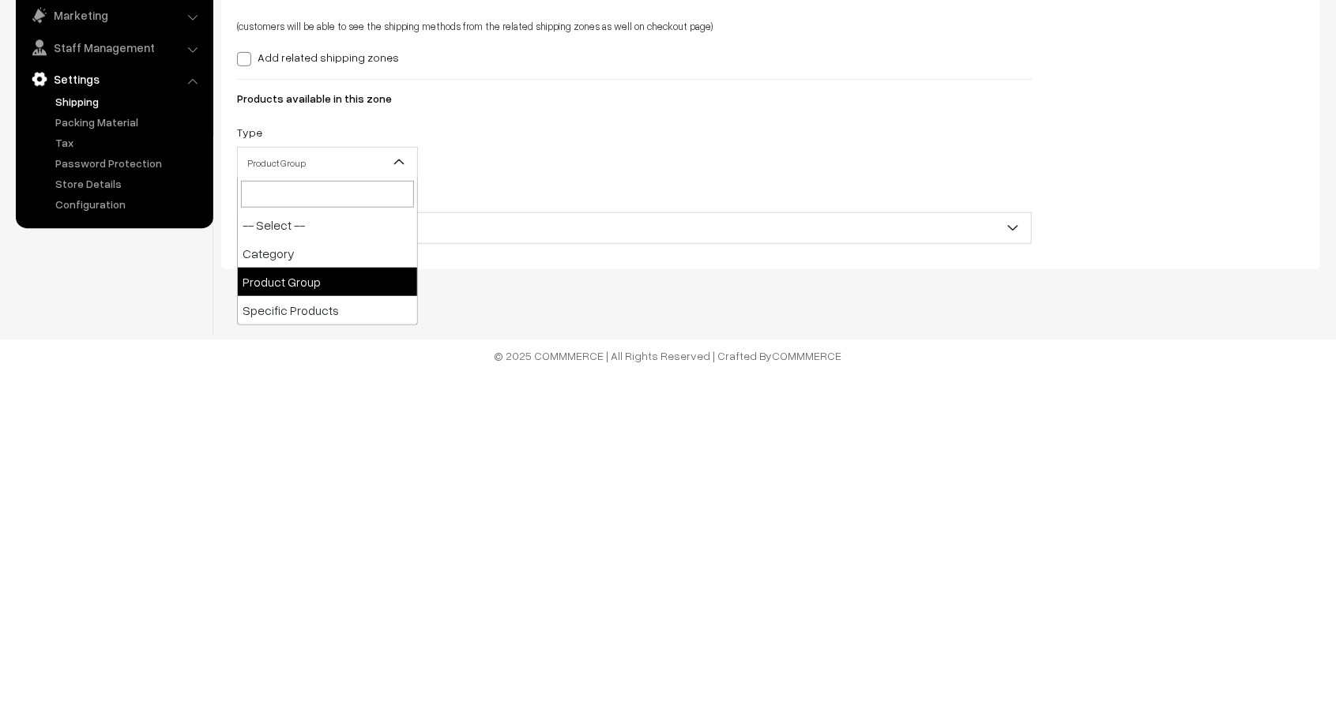
click at [396, 289] on body "Thank you for showing interest. Our team will call you shortly. Close shopsrisa…" at bounding box center [668, 276] width 1336 height 852
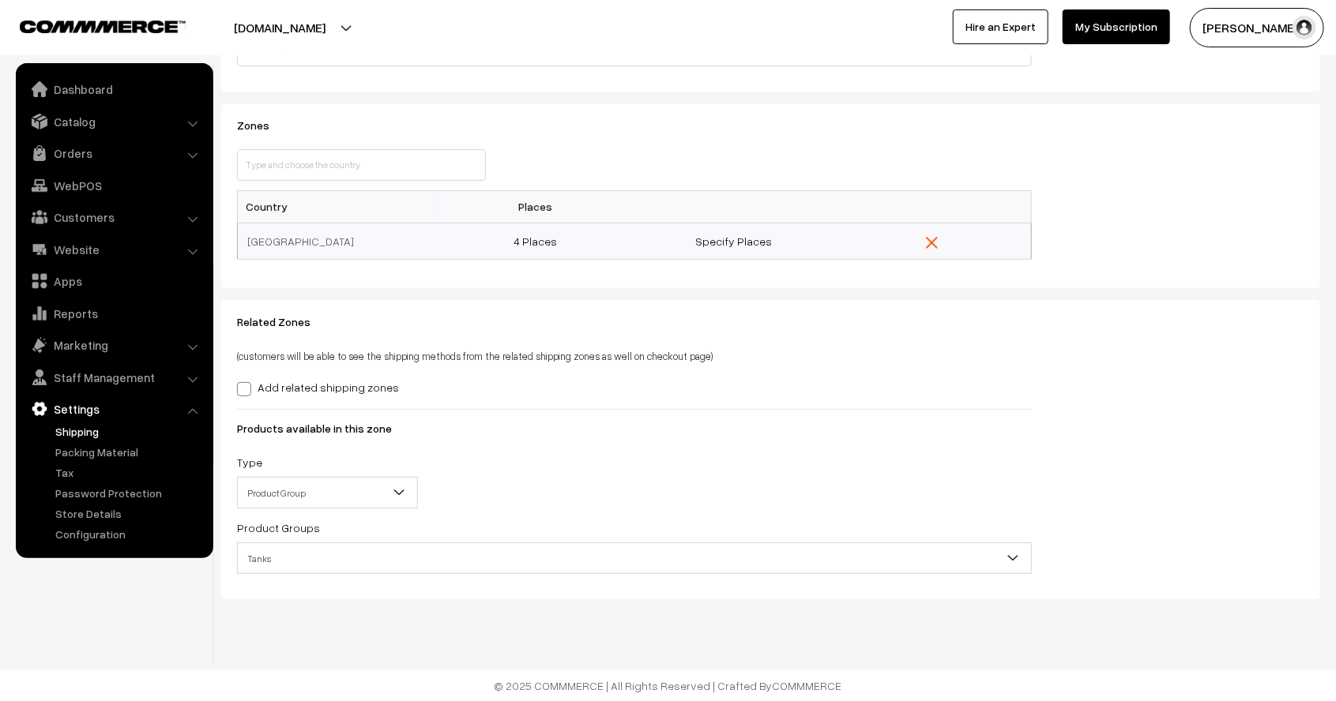
click at [712, 440] on div "Related Zones (customers will be able to see the shipping methods from the rela…" at bounding box center [634, 450] width 818 height 268
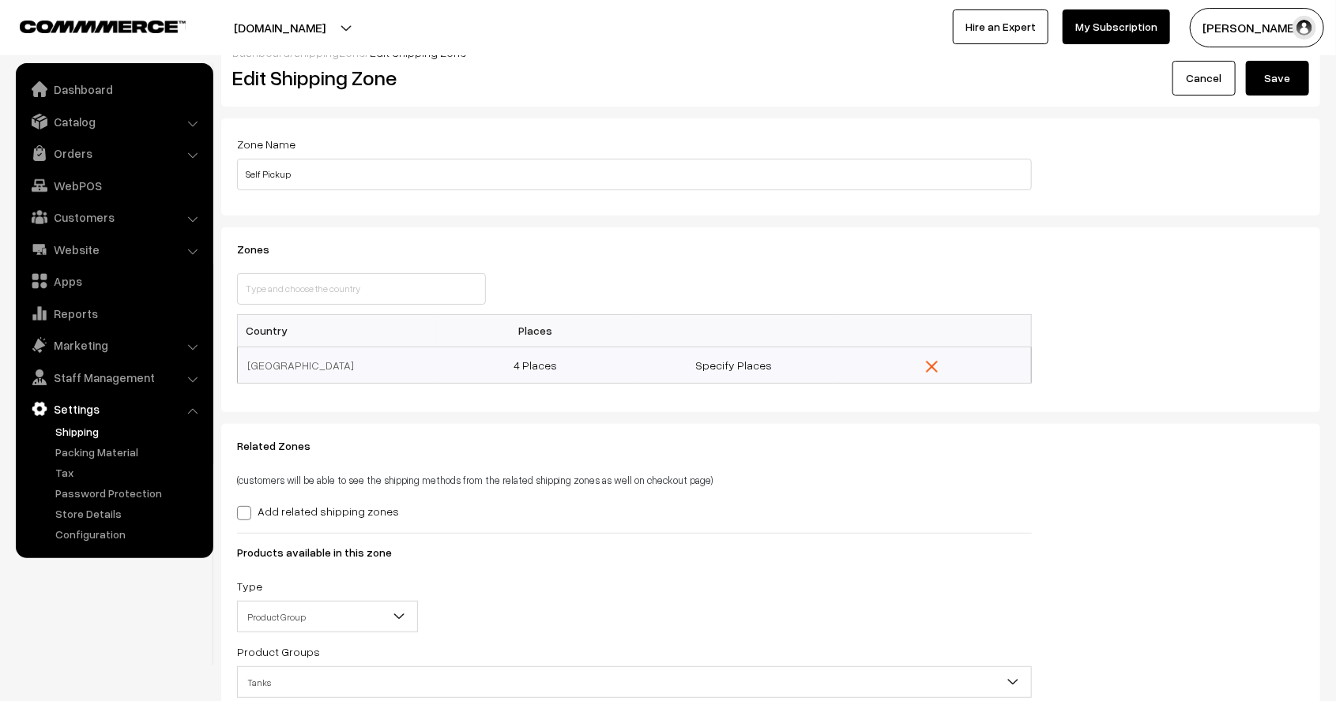
scroll to position [0, 0]
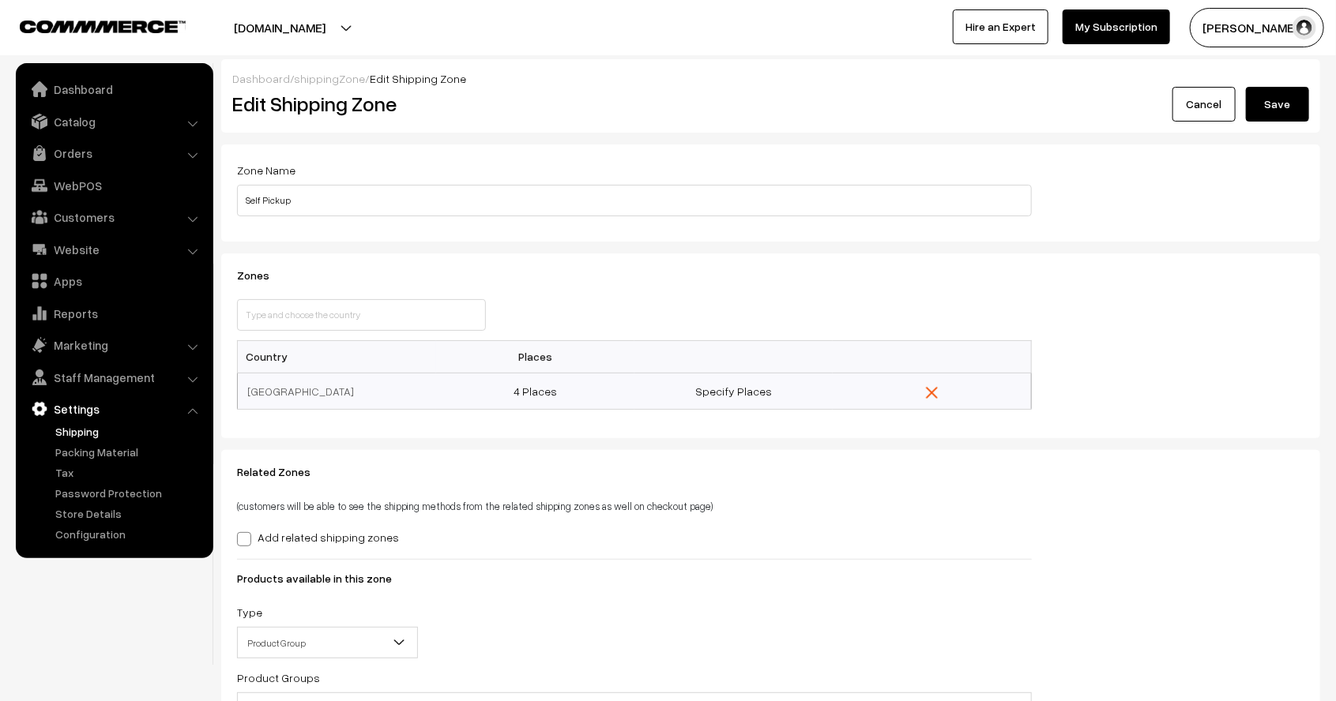
click at [1280, 104] on button "Save" at bounding box center [1277, 104] width 63 height 35
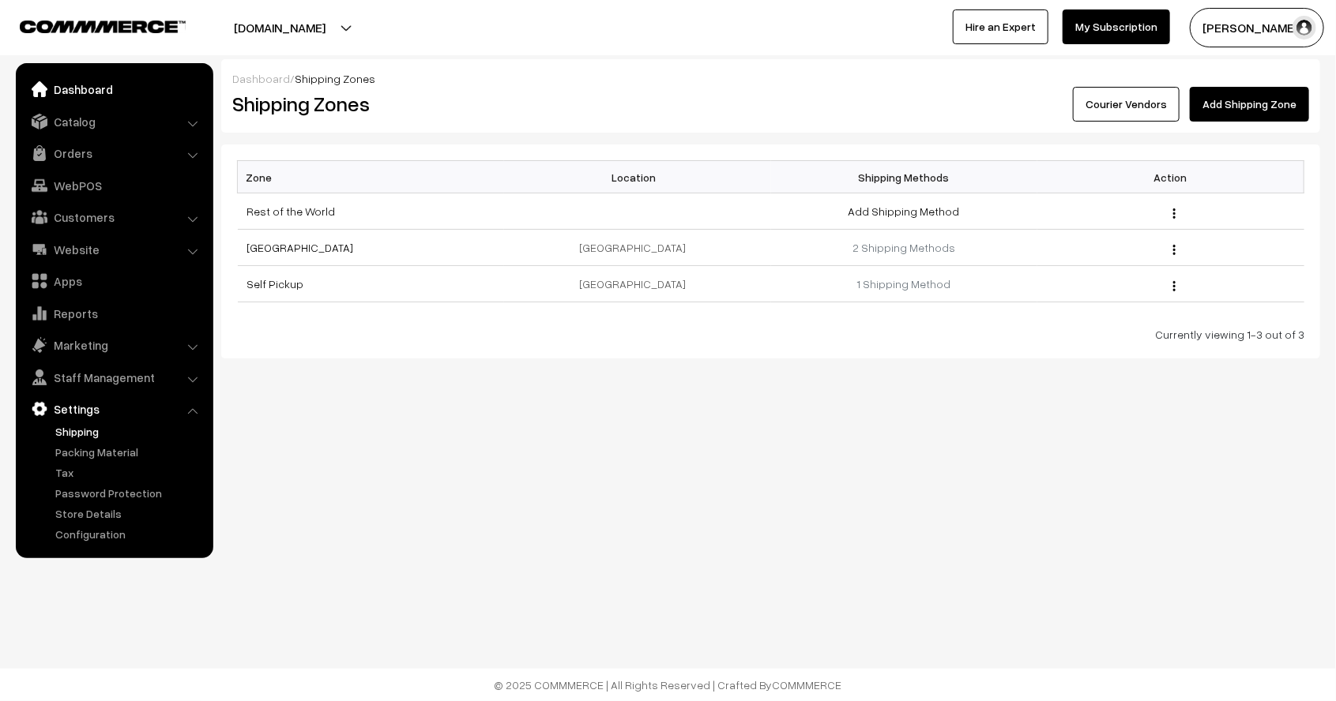
click at [112, 96] on link "Dashboard" at bounding box center [114, 89] width 188 height 28
